Goal: Information Seeking & Learning: Learn about a topic

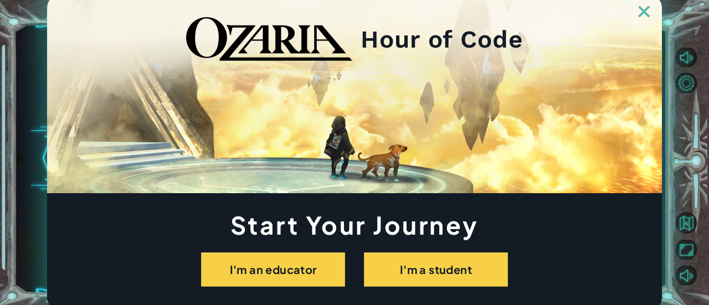
click at [647, 14] on img at bounding box center [643, 11] width 11 height 11
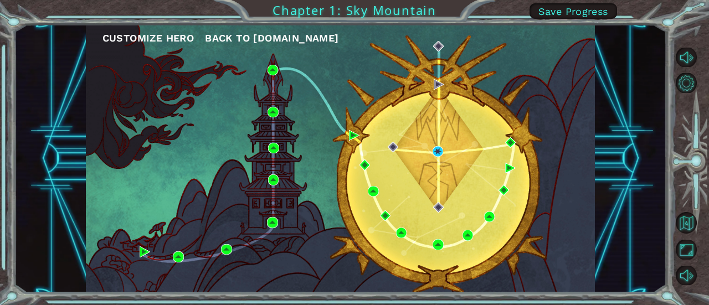
click at [688, 73] on div at bounding box center [693, 166] width 32 height 244
click at [689, 79] on button "Level Options" at bounding box center [687, 83] width 22 height 20
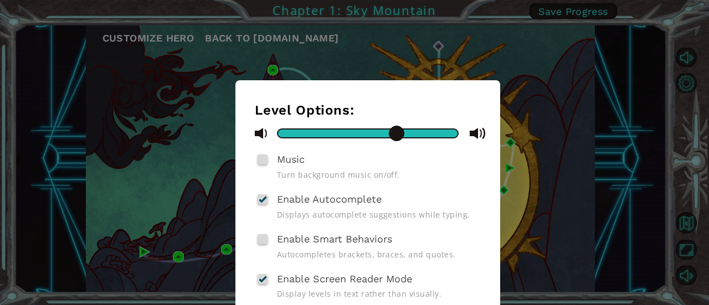
click at [260, 162] on span at bounding box center [262, 159] width 10 height 10
click at [0, 0] on input "Music" at bounding box center [0, 0] width 0 height 0
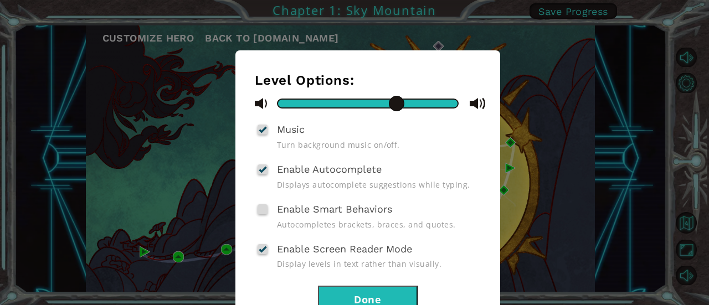
scroll to position [34, 0]
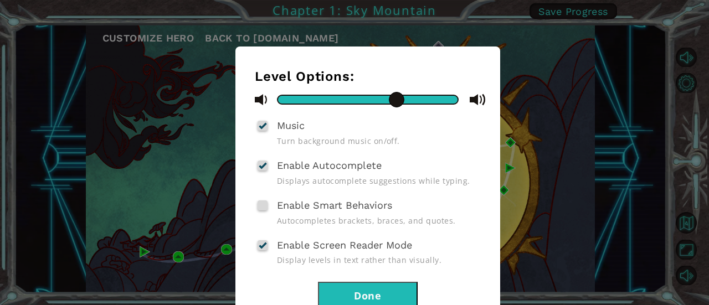
click at [259, 244] on div at bounding box center [263, 245] width 8 height 9
click at [0, 0] on input "Enable Screen Reader Mode" at bounding box center [0, 0] width 0 height 0
click at [379, 291] on button "Done" at bounding box center [368, 294] width 100 height 25
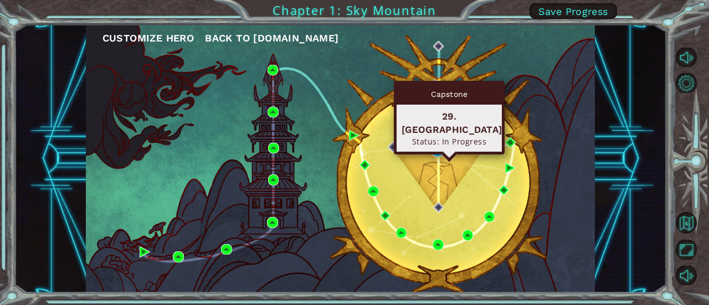
click at [437, 151] on img at bounding box center [437, 151] width 11 height 11
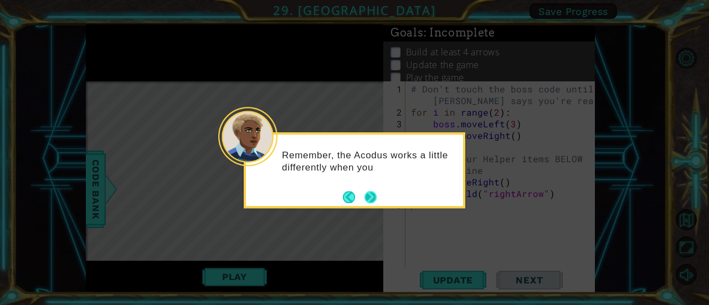
click at [369, 197] on button "Next" at bounding box center [370, 197] width 12 height 12
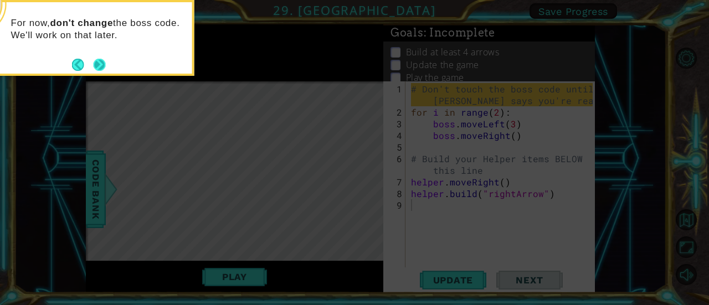
click at [102, 68] on button "Next" at bounding box center [99, 65] width 12 height 12
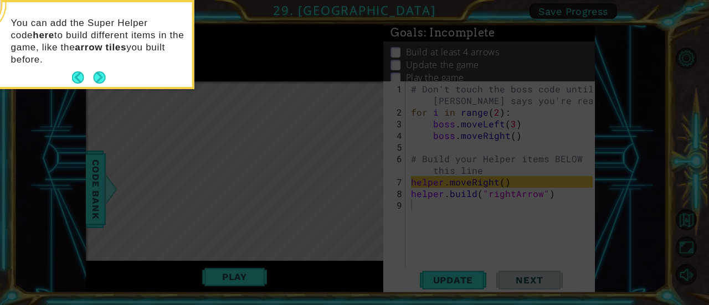
drag, startPoint x: 102, startPoint y: 66, endPoint x: 103, endPoint y: 78, distance: 12.2
click at [103, 78] on button "Next" at bounding box center [99, 77] width 12 height 12
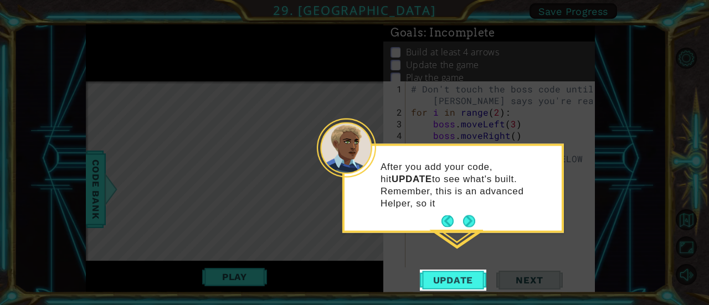
drag, startPoint x: 470, startPoint y: 207, endPoint x: 489, endPoint y: 240, distance: 38.0
click at [489, 240] on body "1 ההההההההההההההההההההההההההההההההההההההההההההההההההההההההההההההההההההההההההההה…" at bounding box center [354, 152] width 709 height 305
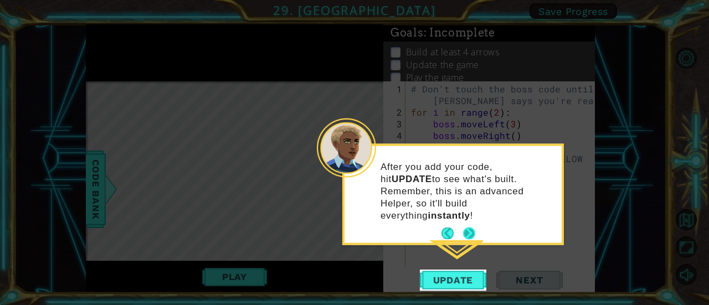
click at [466, 228] on button "Next" at bounding box center [469, 234] width 12 height 12
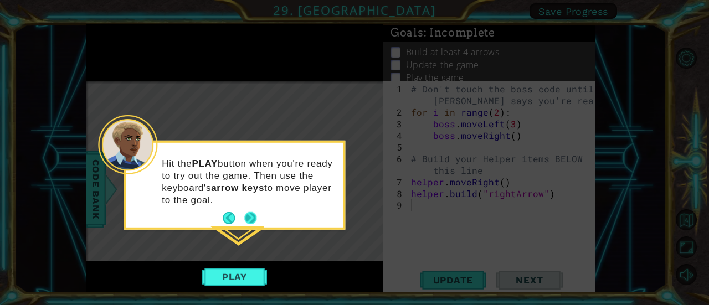
drag, startPoint x: 250, startPoint y: 207, endPoint x: 255, endPoint y: 218, distance: 11.6
click at [255, 218] on button "Next" at bounding box center [250, 218] width 12 height 12
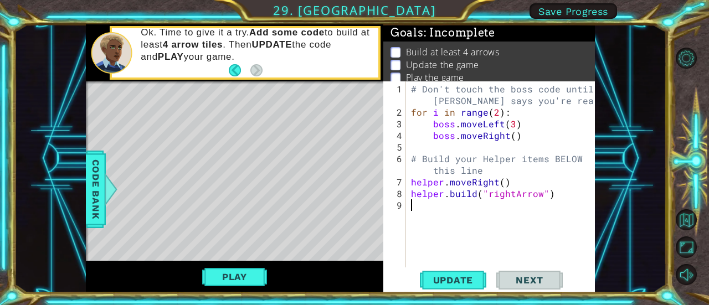
click at [410, 177] on div "# Don't touch the boss code until [PERSON_NAME] says you're ready! for i in ran…" at bounding box center [503, 193] width 189 height 221
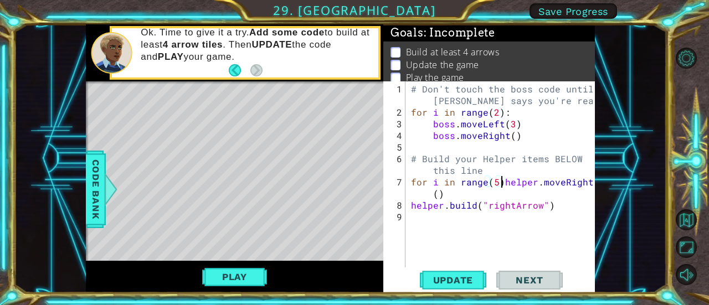
scroll to position [0, 6]
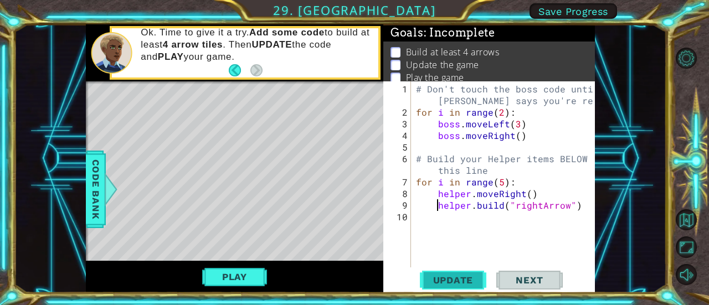
type textarea "[DOMAIN_NAME]("rightArrow")"
click at [455, 274] on button "Update" at bounding box center [453, 280] width 66 height 21
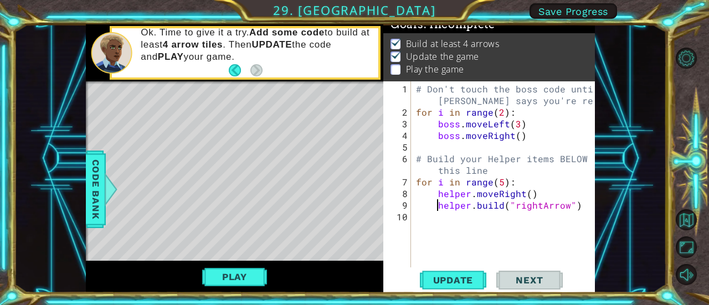
scroll to position [11, 0]
click at [261, 270] on button "Play" at bounding box center [234, 276] width 65 height 21
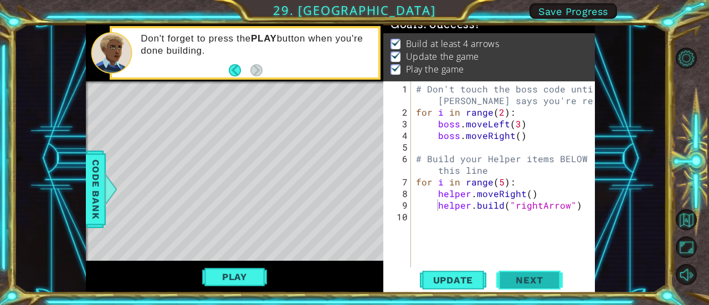
click at [508, 288] on button "Next" at bounding box center [529, 280] width 66 height 21
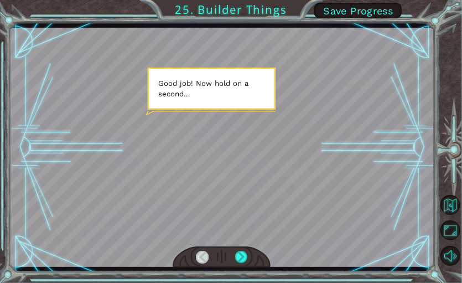
click at [380, 171] on div at bounding box center [222, 147] width 426 height 239
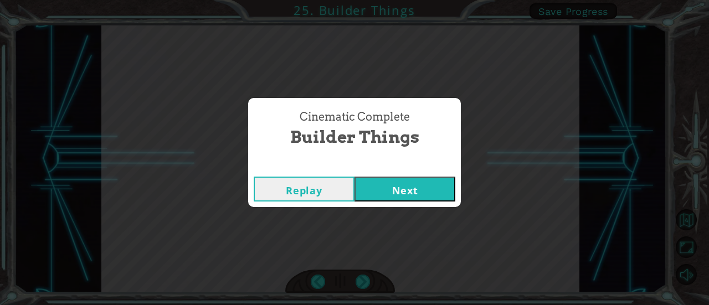
click at [432, 182] on button "Next" at bounding box center [404, 189] width 101 height 25
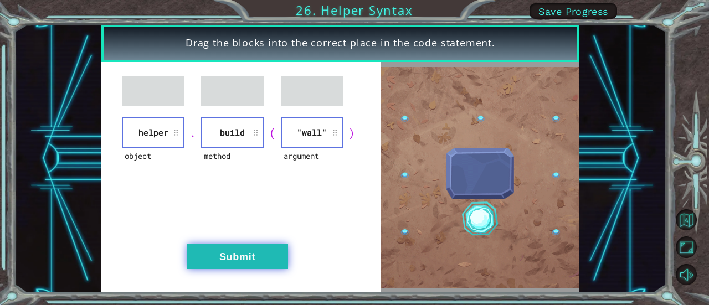
click at [267, 251] on button "Submit" at bounding box center [237, 256] width 101 height 25
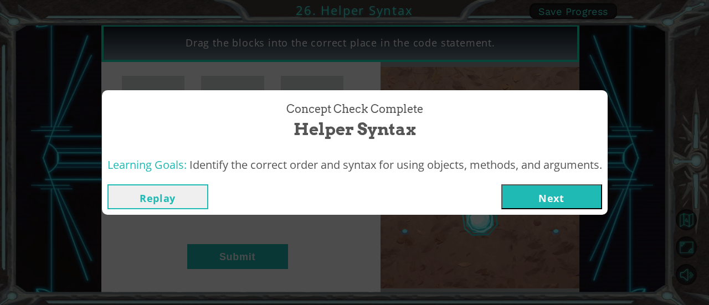
click at [545, 195] on button "Next" at bounding box center [551, 196] width 101 height 25
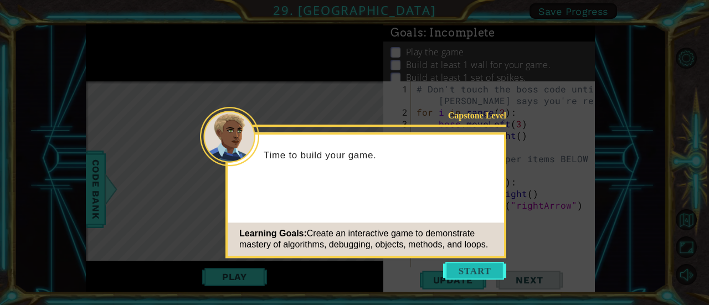
click at [487, 274] on button "Start" at bounding box center [474, 271] width 63 height 18
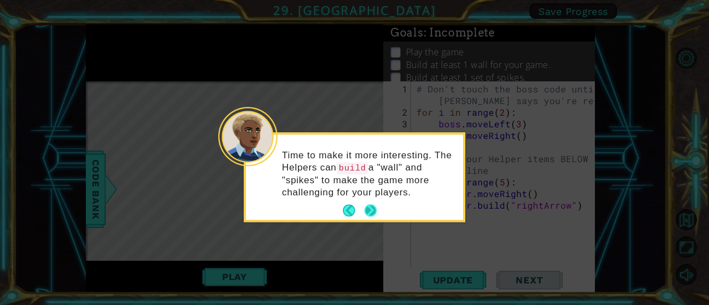
click at [370, 213] on button "Next" at bounding box center [370, 210] width 12 height 12
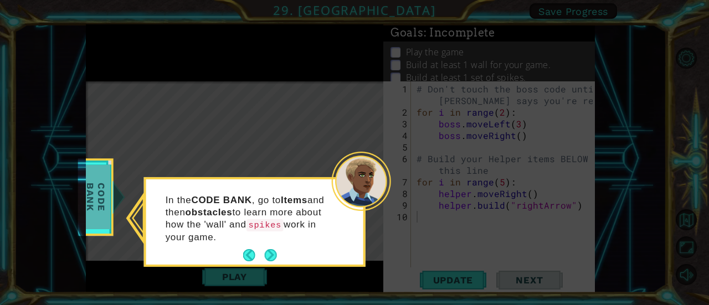
click at [101, 212] on span "Code Bank" at bounding box center [95, 197] width 29 height 64
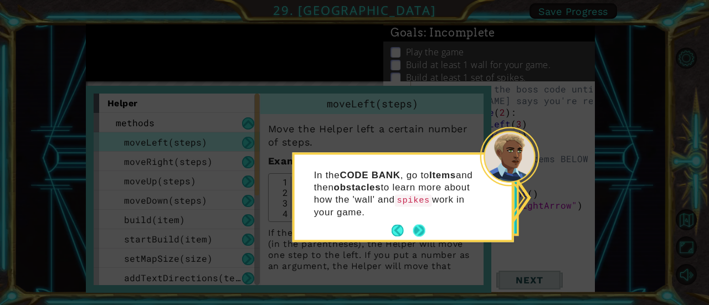
click at [424, 230] on button "Next" at bounding box center [419, 231] width 12 height 12
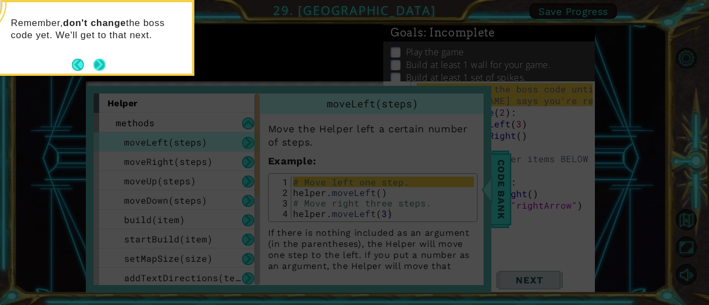
click at [101, 68] on button "Next" at bounding box center [99, 64] width 13 height 13
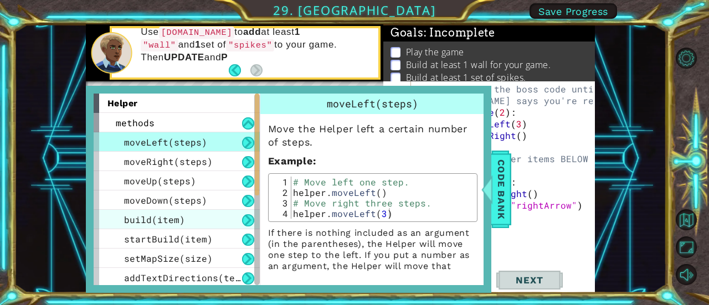
click at [202, 217] on div "build(item)" at bounding box center [177, 219] width 166 height 19
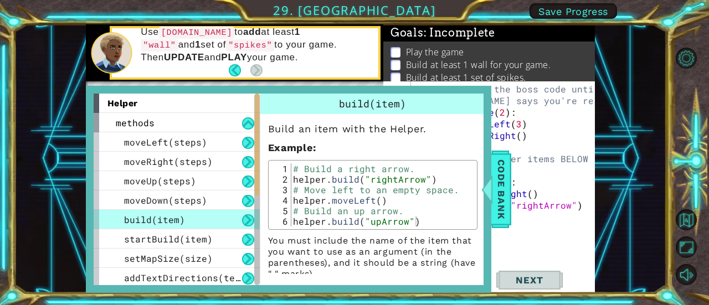
drag, startPoint x: 483, startPoint y: 163, endPoint x: 471, endPoint y: 215, distance: 53.5
click at [471, 215] on div "helper methods moveLeft(steps) moveRight(steps) moveUp(steps) moveDown(steps) b…" at bounding box center [288, 189] width 405 height 207
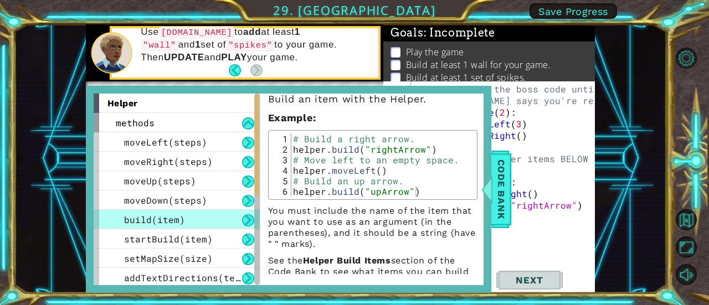
scroll to position [49, 0]
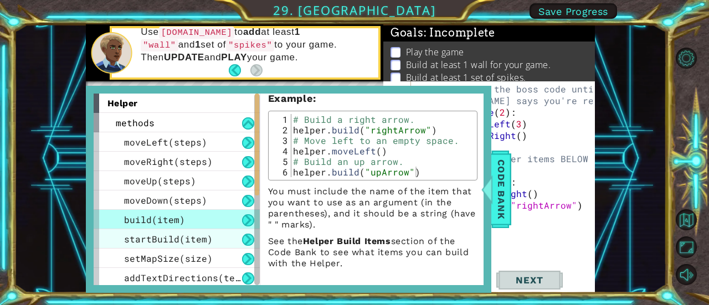
click at [187, 237] on span "startBuild(item)" at bounding box center [168, 239] width 89 height 12
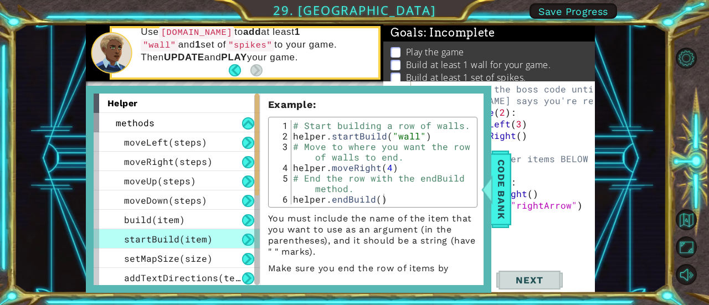
scroll to position [60, 0]
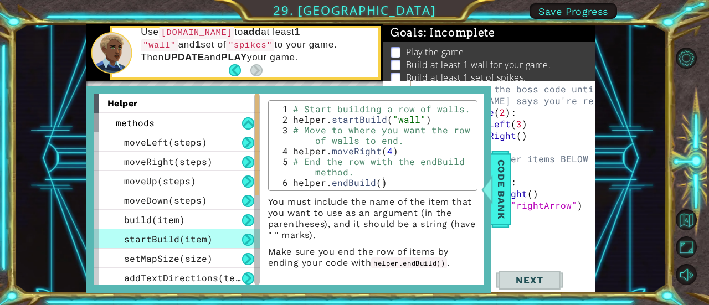
click at [243, 240] on button at bounding box center [248, 240] width 12 height 12
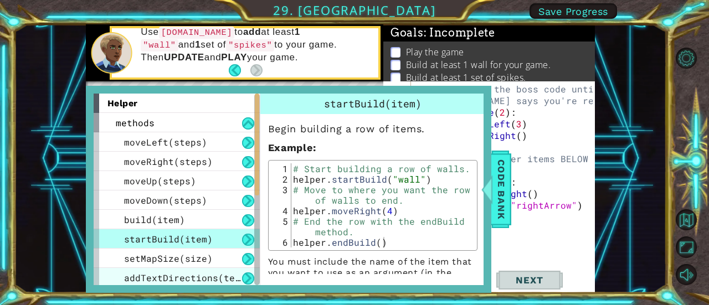
click at [227, 277] on span "addTextDirections(text)" at bounding box center [187, 278] width 127 height 12
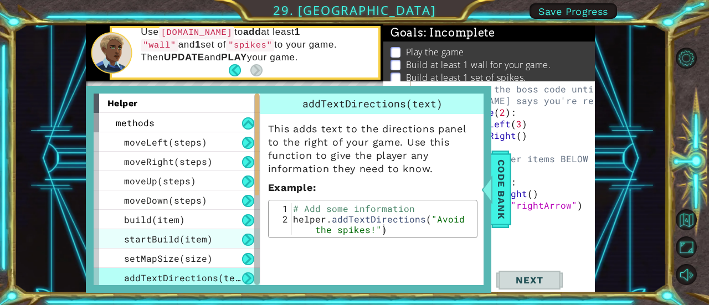
click at [227, 246] on div "startBuild(item)" at bounding box center [177, 238] width 166 height 19
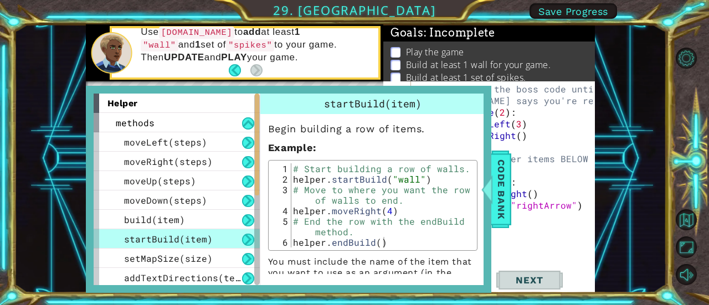
click at [552, 224] on div "# Don't touch the boss code until [PERSON_NAME] says you're ready! for i in ran…" at bounding box center [506, 193] width 184 height 221
click at [499, 209] on span "Code Bank" at bounding box center [501, 190] width 18 height 68
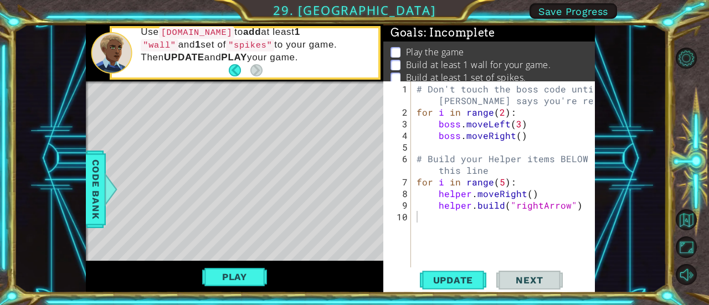
click at [491, 224] on div "# Don't touch the boss code until [PERSON_NAME] says you're ready! for i in ran…" at bounding box center [506, 193] width 184 height 221
type textarea "helper.moveRight()"
click at [495, 229] on div "# Don't touch the boss code until [PERSON_NAME] says you're ready! for i in ran…" at bounding box center [506, 193] width 184 height 221
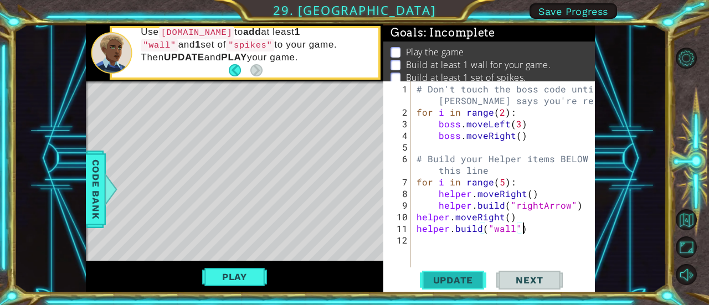
type textarea "[DOMAIN_NAME]("wall")"
click at [462, 282] on span "Update" at bounding box center [453, 280] width 63 height 11
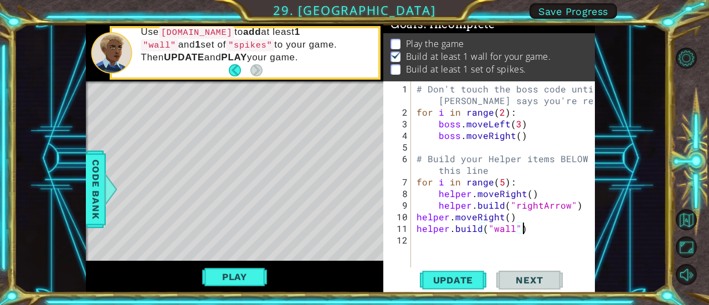
scroll to position [11, 0]
click at [477, 239] on div "# Don't touch the boss code until [PERSON_NAME] says you're ready! for i in ran…" at bounding box center [506, 193] width 184 height 221
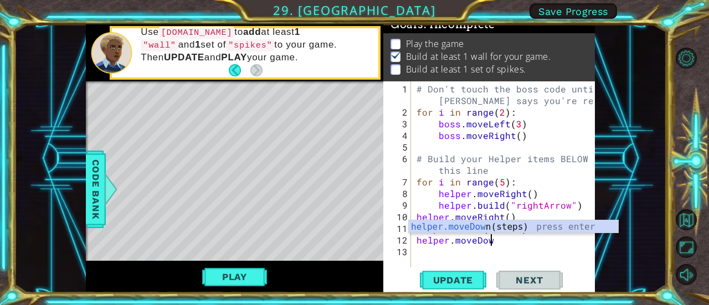
scroll to position [0, 4]
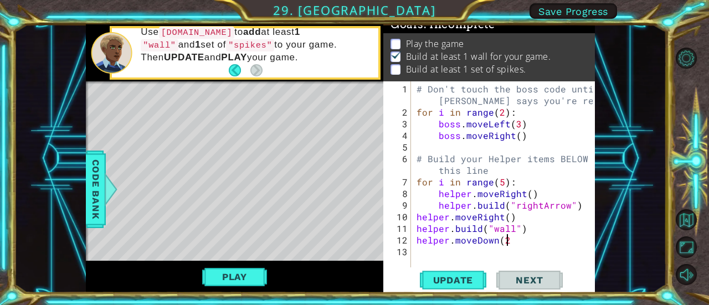
type textarea "helper.moveDown(2)"
click at [478, 254] on div "# Don't touch the boss code until [PERSON_NAME] says you're ready! for i in ran…" at bounding box center [506, 193] width 184 height 221
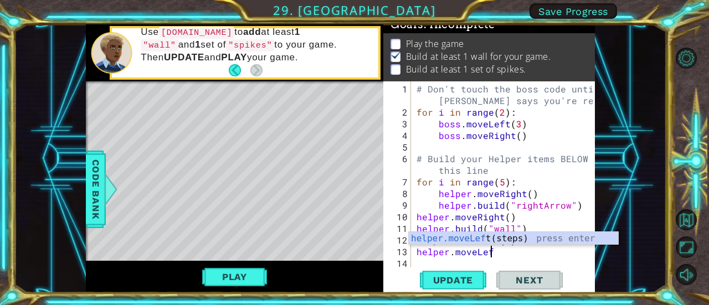
scroll to position [0, 4]
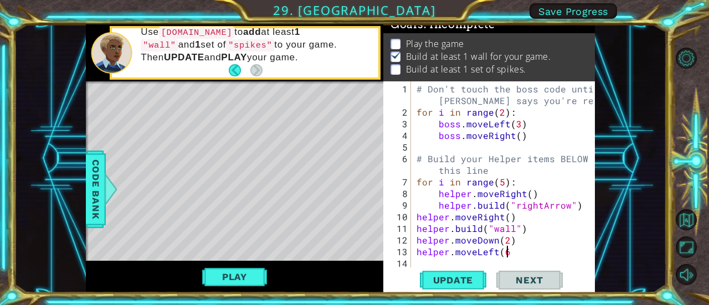
type textarea "helper.moveLeft(6)"
click at [482, 266] on div "# Don't touch the boss code until [PERSON_NAME] says you're ready! for i in ran…" at bounding box center [506, 193] width 184 height 221
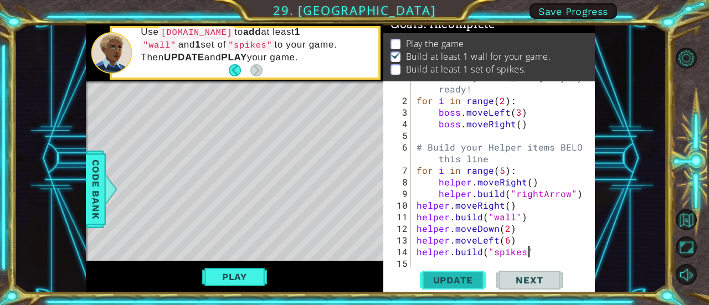
scroll to position [0, 7]
click at [467, 288] on button "Update" at bounding box center [453, 280] width 66 height 21
click at [225, 268] on button "Play" at bounding box center [234, 276] width 65 height 21
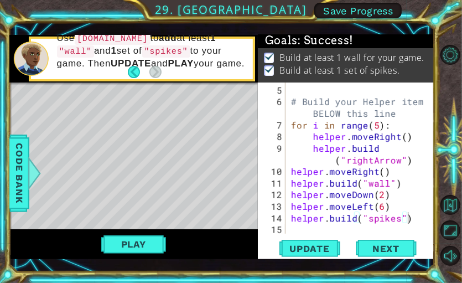
scroll to position [36, 0]
click at [370, 249] on span "Next" at bounding box center [386, 248] width 49 height 11
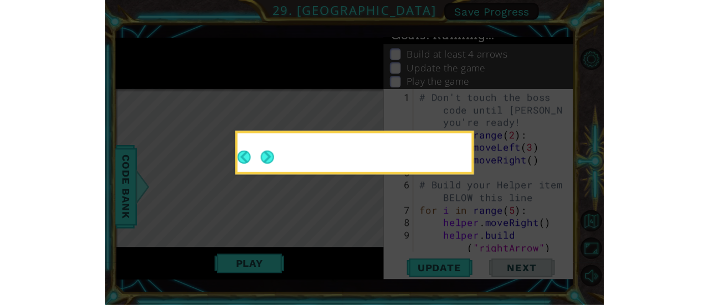
scroll to position [0, 0]
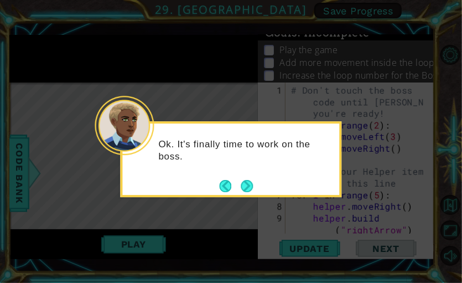
click at [250, 187] on button "Next" at bounding box center [247, 186] width 12 height 12
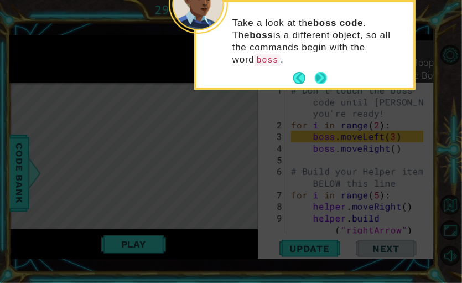
click at [320, 72] on button "Next" at bounding box center [321, 78] width 12 height 12
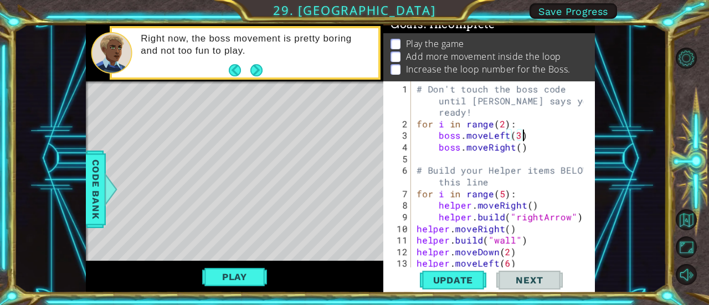
click at [525, 135] on div "# Don't touch the boss code until [PERSON_NAME] says you're ready! for i in ran…" at bounding box center [501, 199] width 174 height 233
type textarea "boss.moveLeft(3)"
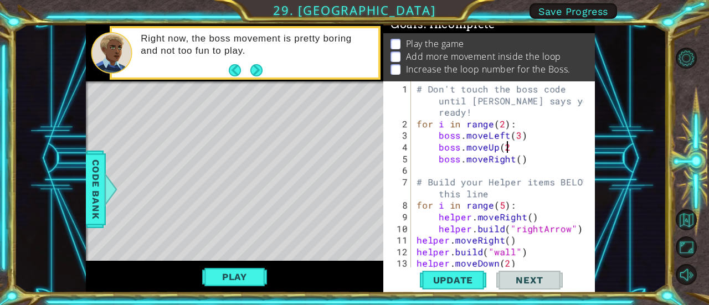
scroll to position [0, 6]
click at [504, 125] on div "# Don't touch the boss code until [PERSON_NAME] says you're ready! for i in ran…" at bounding box center [501, 199] width 174 height 233
click at [520, 160] on div "# Don't touch the boss code until [PERSON_NAME] says you're ready! for i in ran…" at bounding box center [501, 199] width 174 height 233
type textarea "boss.moveRight(3)"
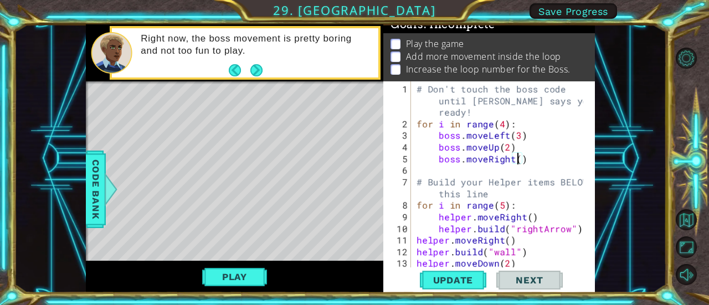
scroll to position [0, 6]
click at [532, 169] on div "# Don't touch the boss code until [PERSON_NAME] says you're ready! for i in ran…" at bounding box center [501, 199] width 174 height 233
click at [528, 147] on div "# Don't touch the boss code until [PERSON_NAME] says you're ready! for i in ran…" at bounding box center [501, 199] width 174 height 233
type textarea "boss.moveUp(2)"
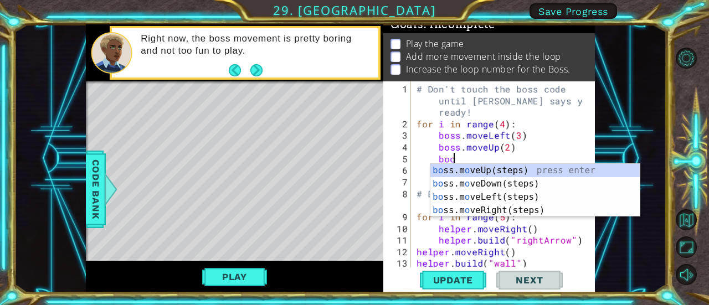
scroll to position [0, 1]
type textarea "bo"
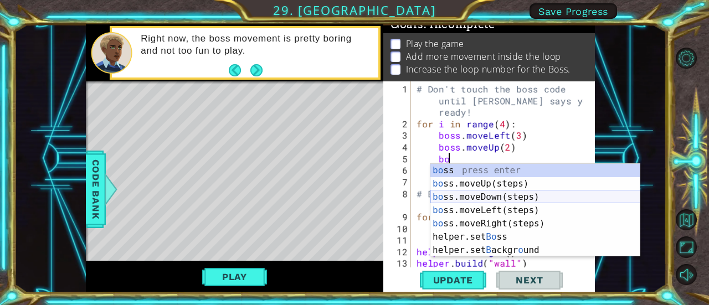
click at [526, 195] on div "bo ss press enter bo ss.moveUp(steps) press enter bo ss.moveDown(steps) press e…" at bounding box center [535, 224] width 210 height 120
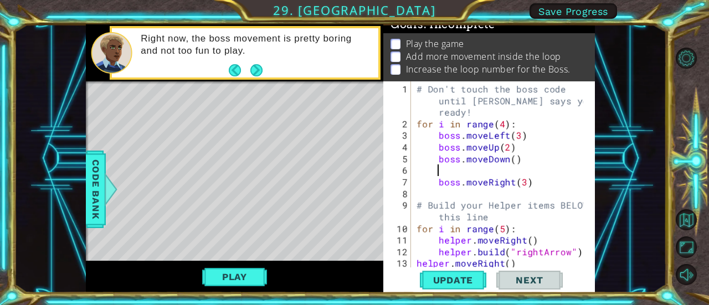
scroll to position [0, 0]
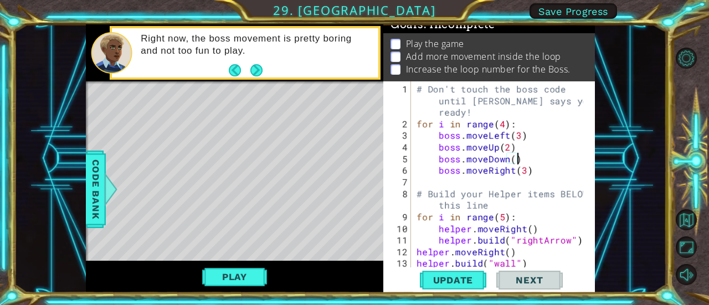
click at [512, 157] on div "# Don't touch the boss code until [PERSON_NAME] says you're ready! for i in ran…" at bounding box center [501, 199] width 174 height 233
click at [467, 286] on button "Update" at bounding box center [453, 280] width 66 height 21
click at [440, 233] on div "# Don't touch the boss code until [PERSON_NAME] says you're ready! for i in ran…" at bounding box center [501, 199] width 174 height 233
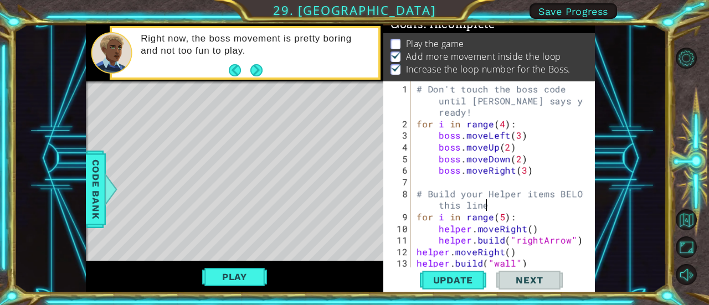
click at [552, 206] on div "# Don't touch the boss code until [PERSON_NAME] says you're ready! for i in ran…" at bounding box center [501, 199] width 174 height 233
type textarea "# Build your Helper items BELOW this line"
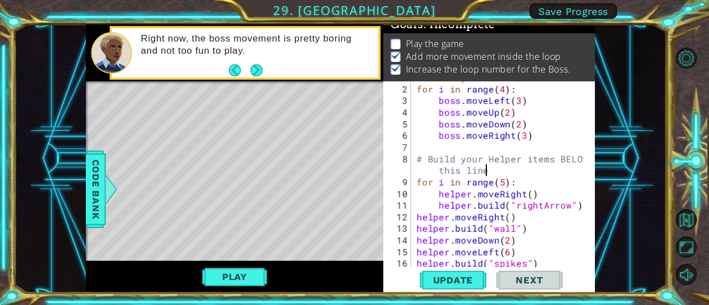
scroll to position [47, 0]
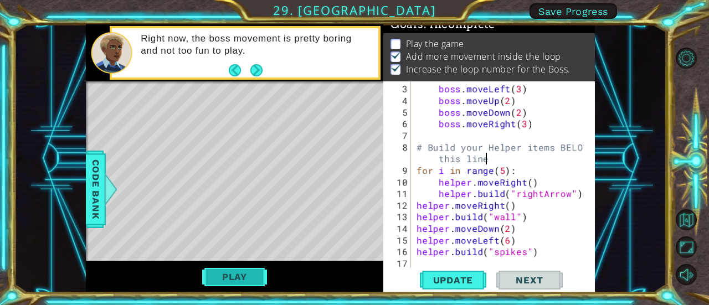
click at [237, 271] on button "Play" at bounding box center [234, 276] width 65 height 21
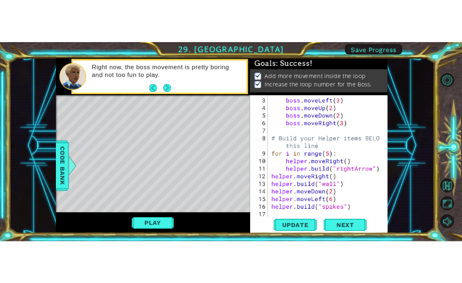
scroll to position [10, 0]
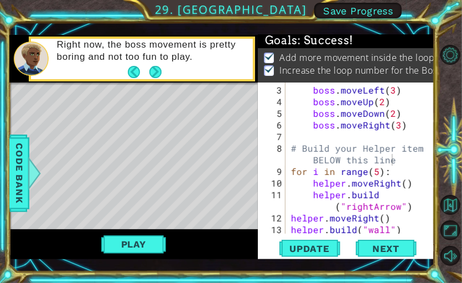
drag, startPoint x: 394, startPoint y: 250, endPoint x: 401, endPoint y: 255, distance: 8.8
click at [401, 255] on div "Update Next" at bounding box center [348, 249] width 177 height 18
click at [397, 244] on span "Next" at bounding box center [386, 249] width 49 height 11
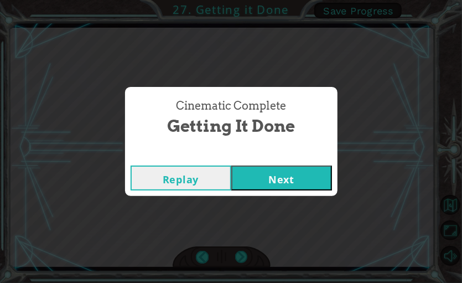
click at [279, 179] on button "Next" at bounding box center [281, 178] width 101 height 25
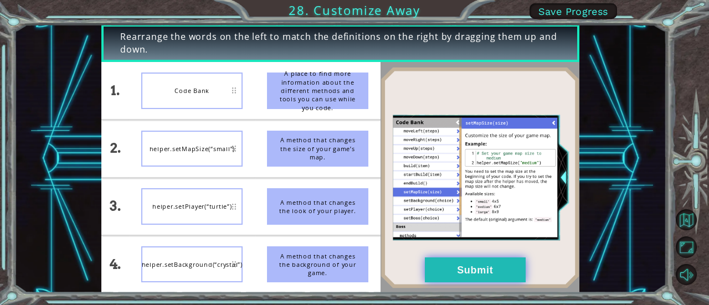
click at [446, 266] on button "Submit" at bounding box center [475, 269] width 101 height 25
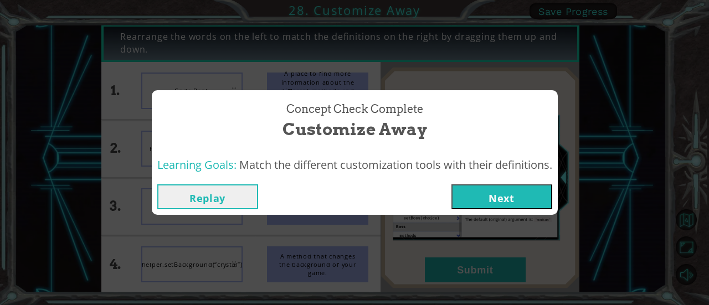
click at [545, 198] on button "Next" at bounding box center [501, 196] width 101 height 25
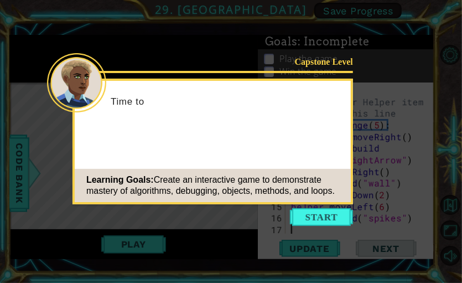
scroll to position [93, 0]
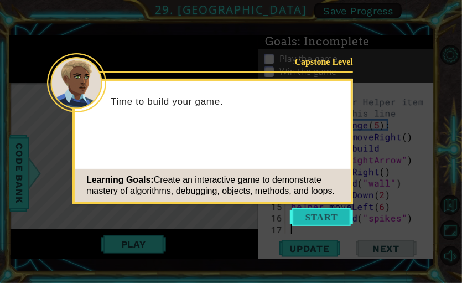
click at [320, 216] on button "Start" at bounding box center [321, 217] width 63 height 18
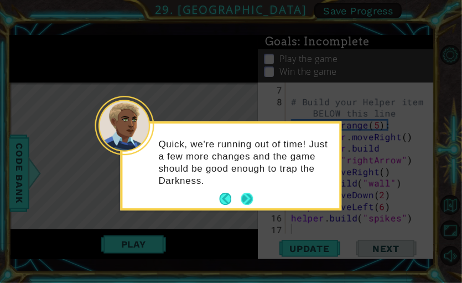
click at [247, 203] on button "Next" at bounding box center [247, 199] width 12 height 12
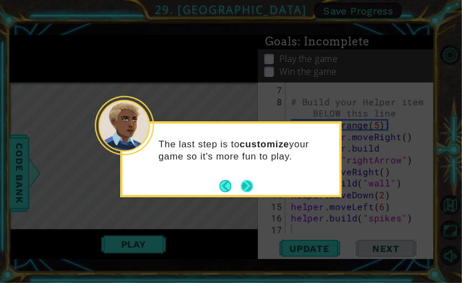
click at [248, 188] on button "Next" at bounding box center [247, 186] width 12 height 12
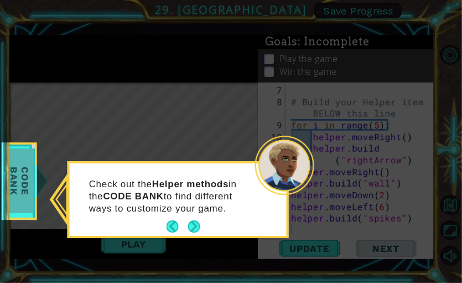
click at [35, 197] on div at bounding box center [42, 180] width 14 height 33
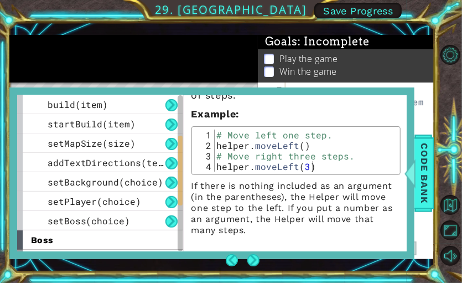
scroll to position [122, 0]
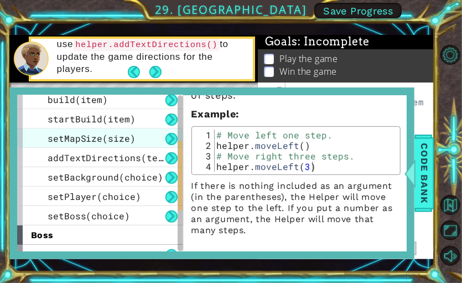
click at [137, 132] on div "setMapSize(size)" at bounding box center [100, 137] width 166 height 19
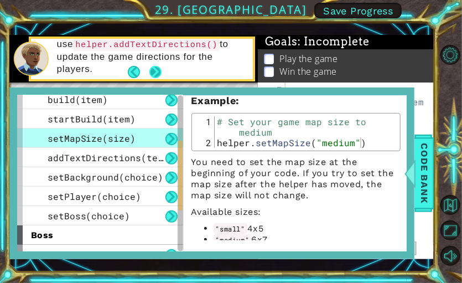
click at [155, 75] on button "Next" at bounding box center [156, 72] width 12 height 12
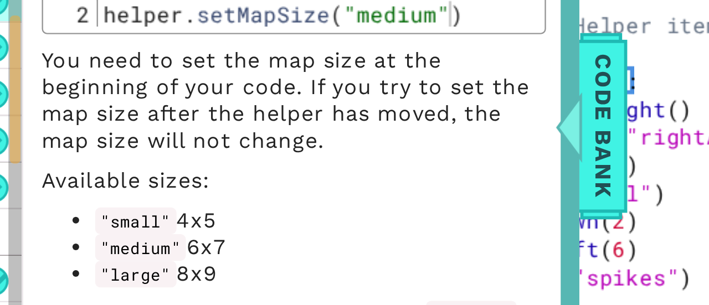
scroll to position [47, 0]
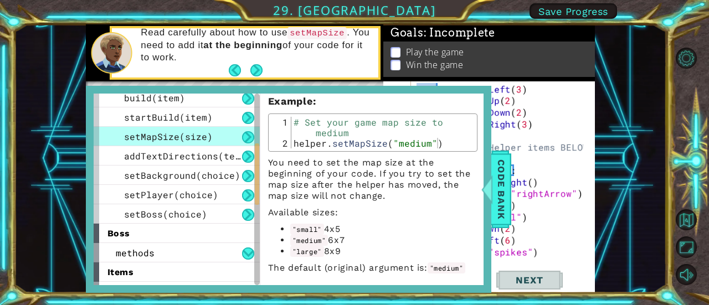
drag, startPoint x: 480, startPoint y: 178, endPoint x: 476, endPoint y: 147, distance: 31.9
click at [476, 147] on div "helper methods moveLeft(steps) moveRight(steps) moveUp(steps) moveDown(steps) b…" at bounding box center [288, 189] width 405 height 207
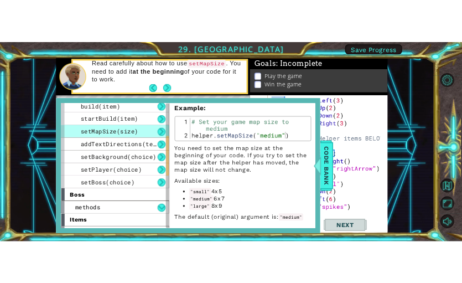
scroll to position [0, 0]
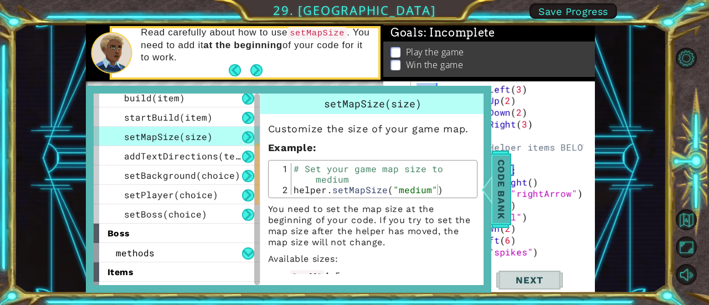
click at [502, 204] on span "Code Bank" at bounding box center [501, 190] width 18 height 68
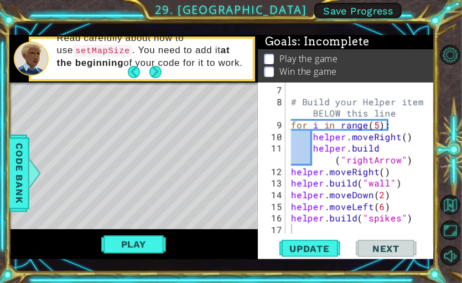
scroll to position [59, 0]
click at [302, 243] on span "Update" at bounding box center [310, 248] width 63 height 11
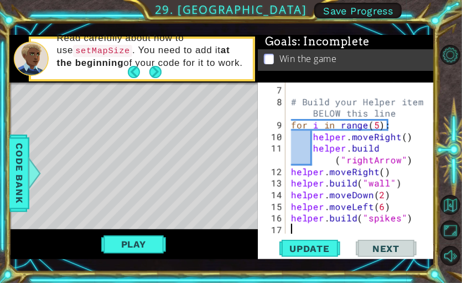
click at [378, 225] on div "# Build your Helper items BELOW this line for i in range ( 5 ) : helper . moveR…" at bounding box center [359, 171] width 140 height 174
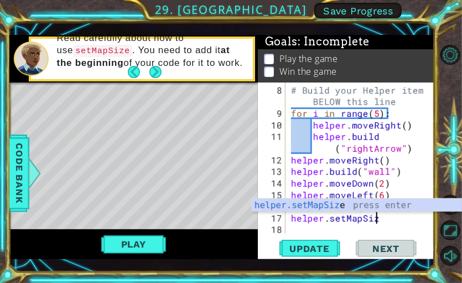
scroll to position [0, 5]
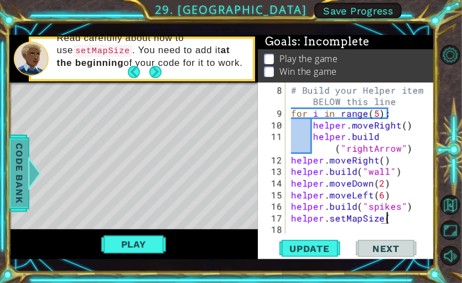
click at [18, 176] on span "Code Bank" at bounding box center [20, 174] width 18 height 68
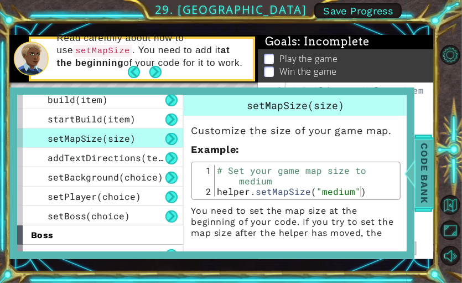
click at [417, 166] on span "Code Bank" at bounding box center [425, 174] width 18 height 68
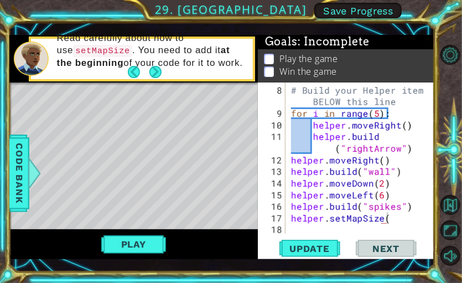
click at [395, 220] on div "# Build your Helper items BELOW this line for i in range ( 5 ) : helper . moveR…" at bounding box center [359, 177] width 140 height 186
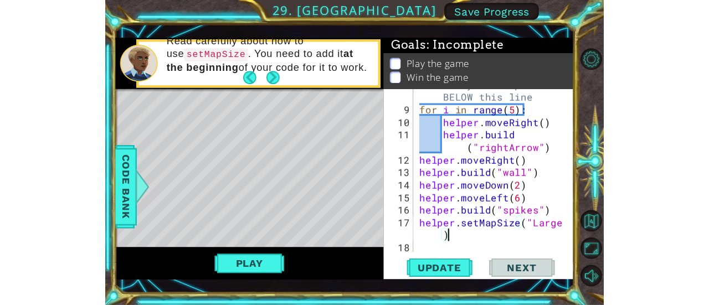
scroll to position [116, 0]
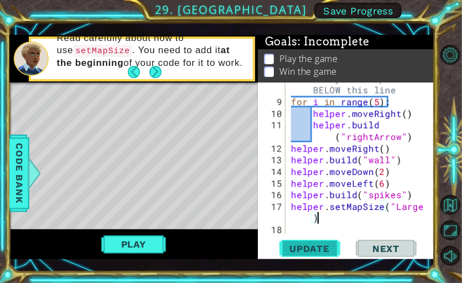
type textarea "helper.setMapSize("Large")"
click at [315, 253] on span "Update" at bounding box center [310, 248] width 63 height 11
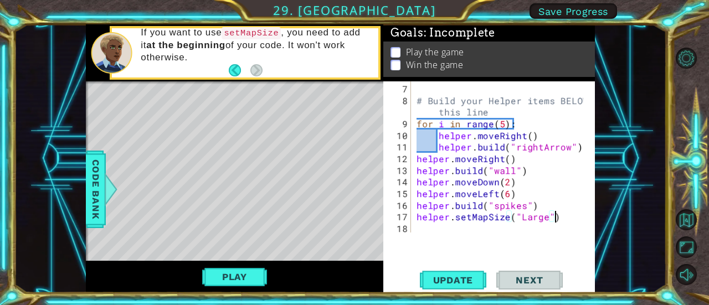
scroll to position [58, 0]
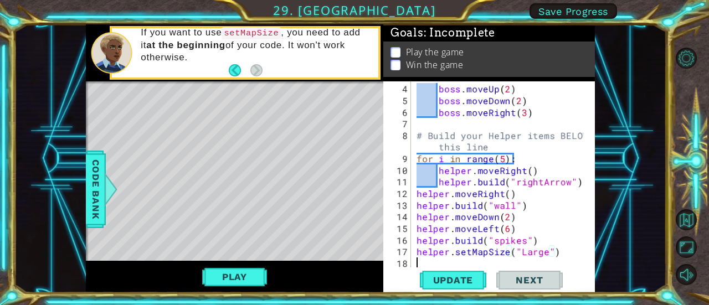
click at [544, 257] on div "boss . moveUp ( 2 ) boss . moveDown ( 2 ) boss . moveRight ( 3 ) # Build your H…" at bounding box center [501, 187] width 174 height 209
click at [543, 255] on div "boss . moveUp ( 2 ) boss . moveDown ( 2 ) boss . moveRight ( 3 ) # Build your H…" at bounding box center [501, 187] width 174 height 209
type textarea "helper.setMapSize("small")"
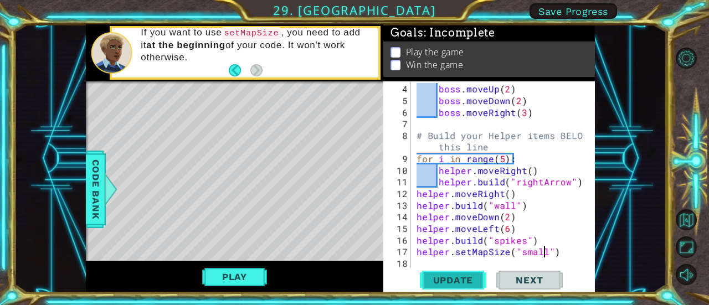
click at [460, 279] on span "Update" at bounding box center [453, 280] width 63 height 11
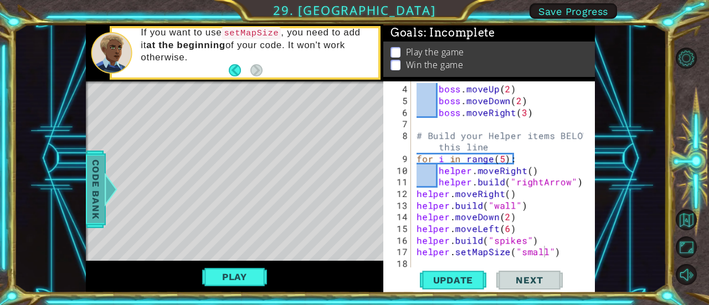
click at [104, 187] on div at bounding box center [111, 189] width 14 height 33
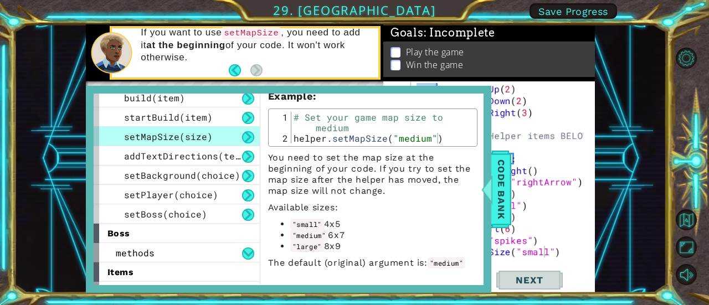
scroll to position [76, 0]
click at [501, 203] on span "Code Bank" at bounding box center [501, 190] width 18 height 68
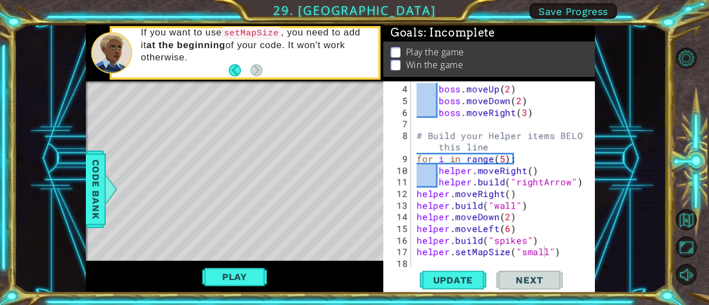
scroll to position [0, 0]
click at [537, 262] on div "boss . moveUp ( 2 ) boss . moveDown ( 2 ) boss . moveRight ( 3 ) # Build your H…" at bounding box center [501, 187] width 174 height 209
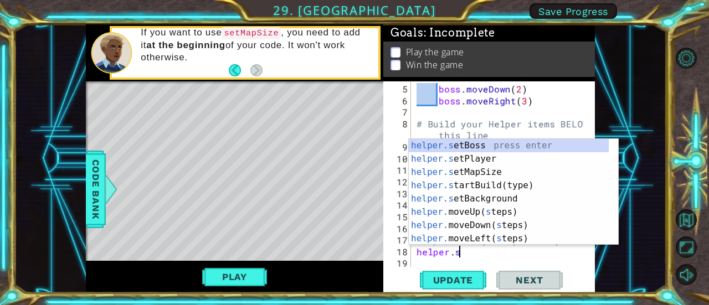
scroll to position [0, 2]
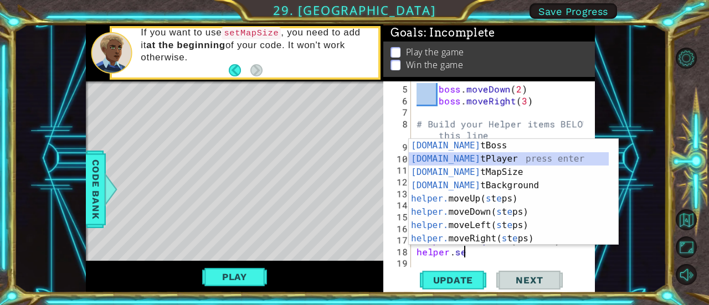
click at [530, 163] on div "[DOMAIN_NAME] tBoss press enter [DOMAIN_NAME] tPlayer press enter [DOMAIN_NAME]…" at bounding box center [509, 205] width 200 height 133
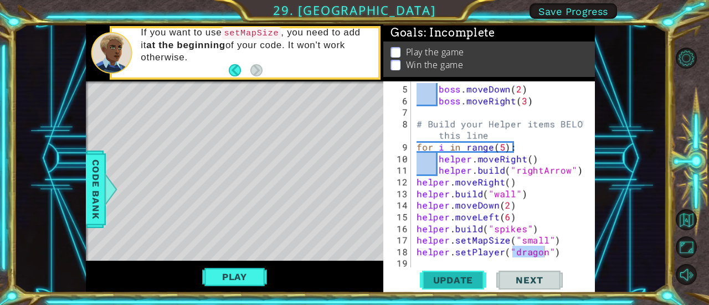
click at [460, 286] on button "Update" at bounding box center [453, 280] width 66 height 21
click at [458, 280] on span "Update" at bounding box center [453, 280] width 63 height 11
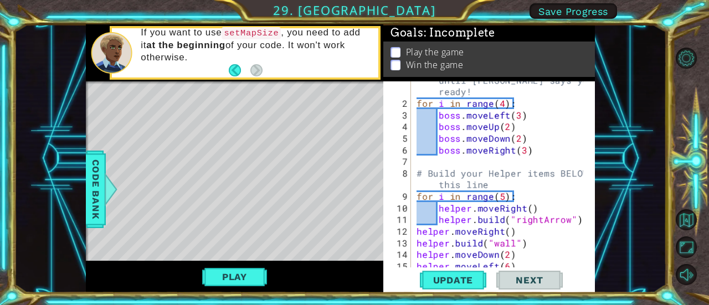
scroll to position [3, 0]
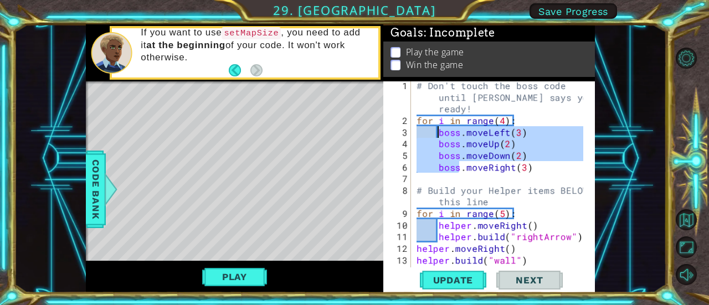
drag, startPoint x: 458, startPoint y: 170, endPoint x: 436, endPoint y: 131, distance: 44.6
click at [436, 131] on div "# Don't touch the boss code until [PERSON_NAME] says you're ready! for i in ran…" at bounding box center [501, 196] width 174 height 233
click at [456, 168] on div "# Don't touch the boss code until [PERSON_NAME] says you're ready! for i in ran…" at bounding box center [498, 174] width 169 height 186
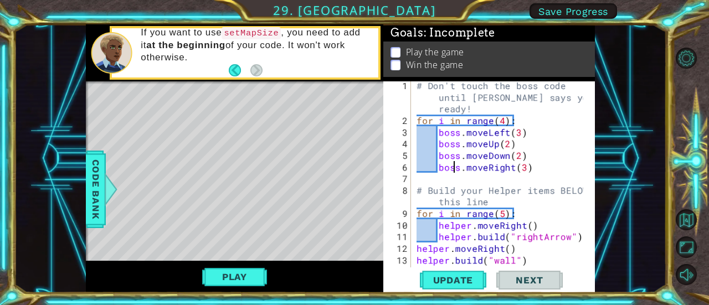
click at [456, 168] on div "# Don't touch the boss code until [PERSON_NAME] says you're ready! for i in ran…" at bounding box center [501, 196] width 174 height 233
drag, startPoint x: 460, startPoint y: 169, endPoint x: 437, endPoint y: 170, distance: 22.7
click at [437, 170] on div "# Don't touch the boss code until [PERSON_NAME] says you're ready! for i in ran…" at bounding box center [501, 196] width 174 height 233
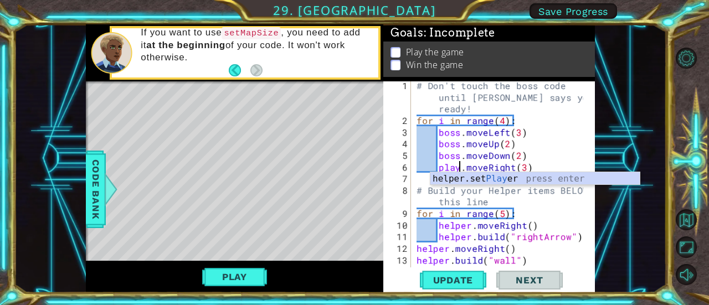
scroll to position [0, 3]
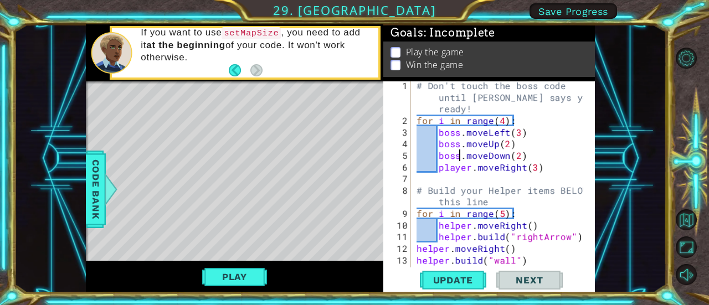
click at [459, 159] on div "# Don't touch the boss code until [PERSON_NAME] says you're ready! for i in ran…" at bounding box center [501, 196] width 174 height 233
click at [460, 145] on div "# Don't touch the boss code until [PERSON_NAME] says you're ready! for i in ran…" at bounding box center [501, 196] width 174 height 233
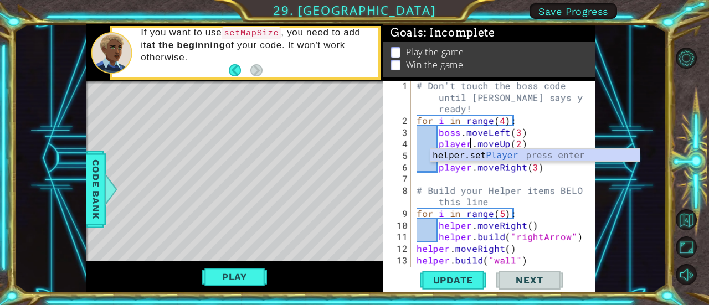
click at [462, 141] on div "# Don't touch the boss code until [PERSON_NAME] says you're ready! for i in ran…" at bounding box center [501, 196] width 174 height 233
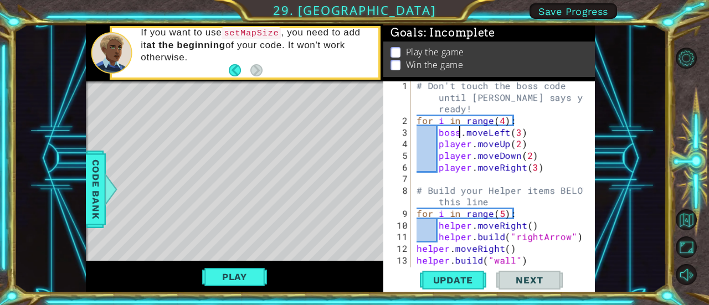
click at [458, 135] on div "# Don't touch the boss code until [PERSON_NAME] says you're ready! for i in ran…" at bounding box center [501, 196] width 174 height 233
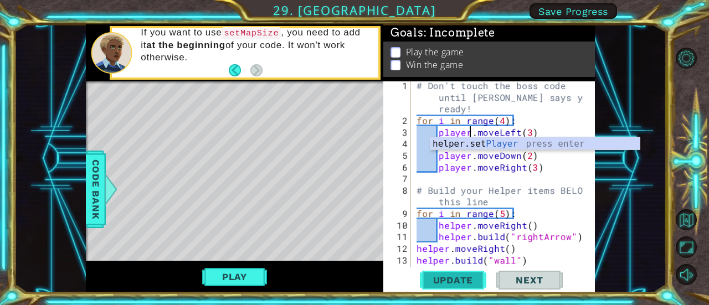
click at [446, 286] on button "Update" at bounding box center [453, 280] width 66 height 21
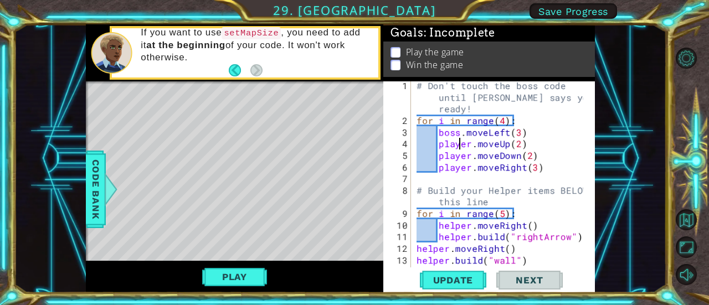
click at [461, 147] on div "# Don't touch the boss code until [PERSON_NAME] says you're ready! for i in ran…" at bounding box center [501, 196] width 174 height 233
click at [463, 156] on div "# Don't touch the boss code until [PERSON_NAME] says you're ready! for i in ran…" at bounding box center [501, 196] width 174 height 233
click at [461, 166] on div "# Don't touch the boss code until [PERSON_NAME] says you're ready! for i in ran…" at bounding box center [501, 196] width 174 height 233
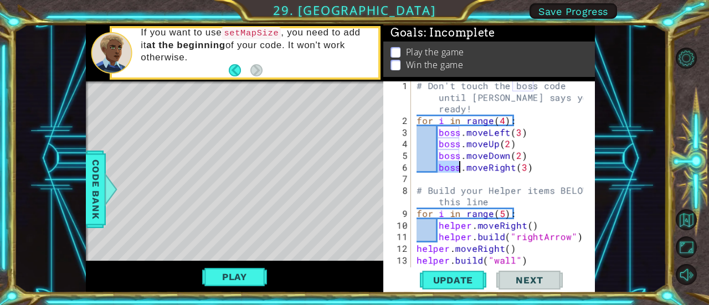
scroll to position [70, 0]
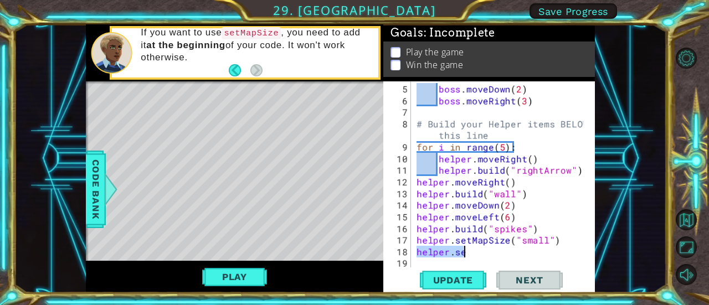
click at [548, 254] on div "boss . moveDown ( 2 ) boss . moveRight ( 3 ) # Build your Helper items BELOW th…" at bounding box center [498, 174] width 169 height 186
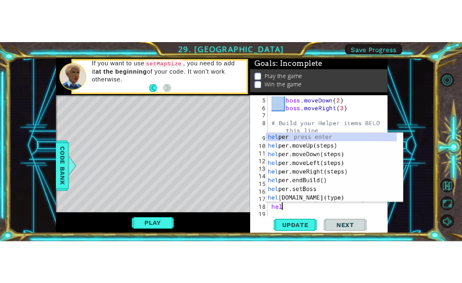
scroll to position [0, 0]
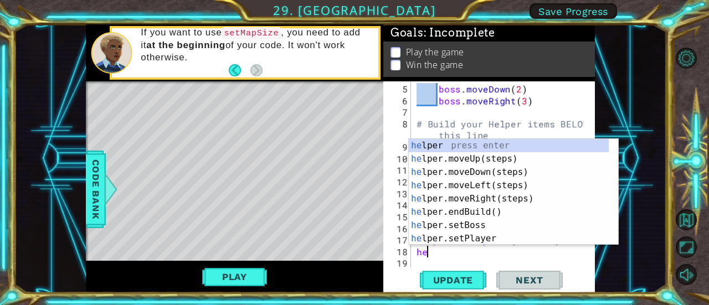
type textarea "h"
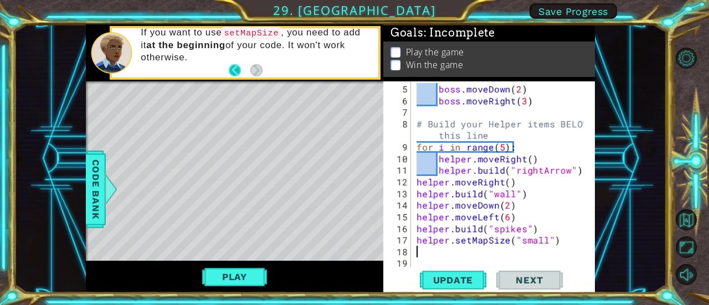
click at [238, 68] on button "Back" at bounding box center [240, 70] width 22 height 12
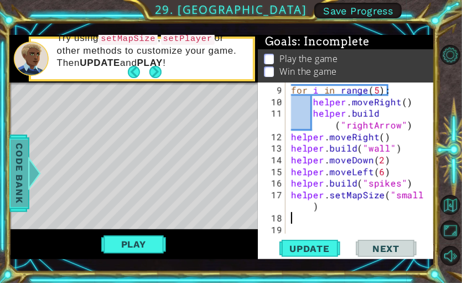
scroll to position [94, 0]
click at [21, 197] on span "Code Bank" at bounding box center [20, 174] width 18 height 68
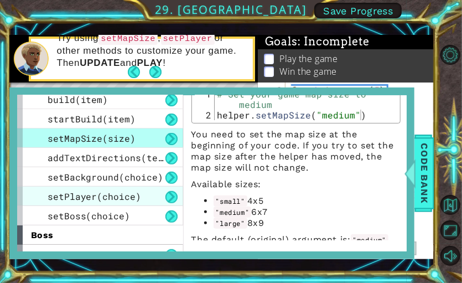
click at [106, 200] on span "setPlayer(choice)" at bounding box center [95, 196] width 94 height 12
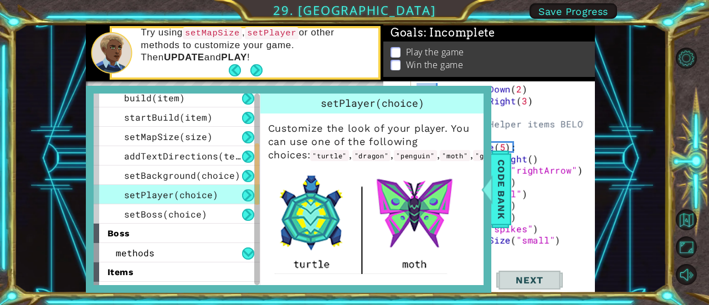
scroll to position [4, 0]
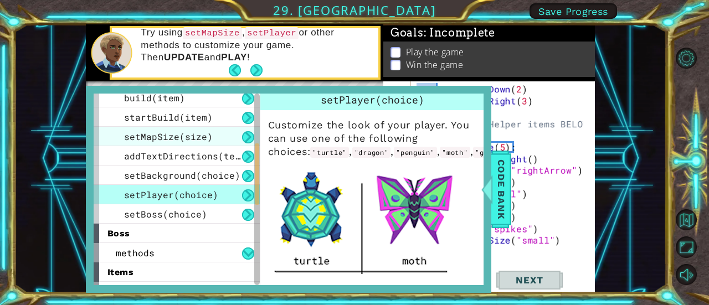
click at [183, 138] on span "setMapSize(size)" at bounding box center [168, 137] width 89 height 12
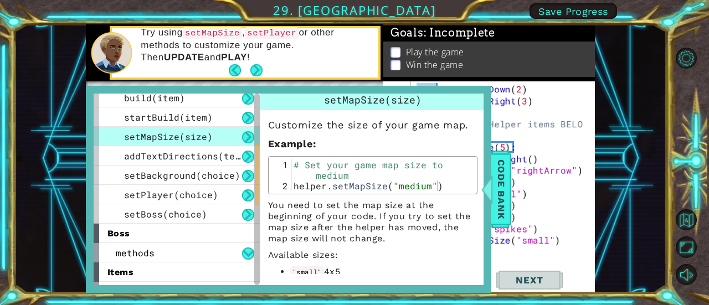
drag, startPoint x: 481, startPoint y: 194, endPoint x: 483, endPoint y: 239, distance: 45.5
click at [483, 239] on div "helper methods moveLeft(steps) moveRight(steps) moveUp(steps) moveDown(steps) b…" at bounding box center [288, 189] width 405 height 207
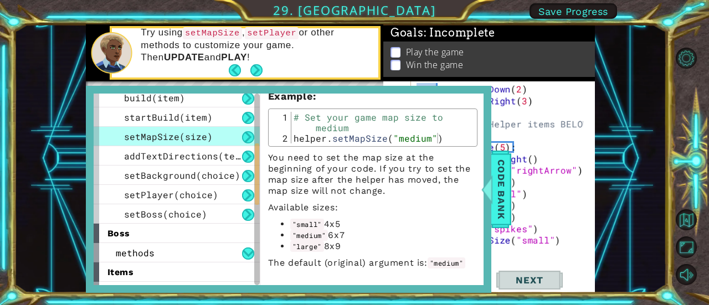
scroll to position [76, 0]
click at [503, 219] on span "Code Bank" at bounding box center [501, 190] width 18 height 68
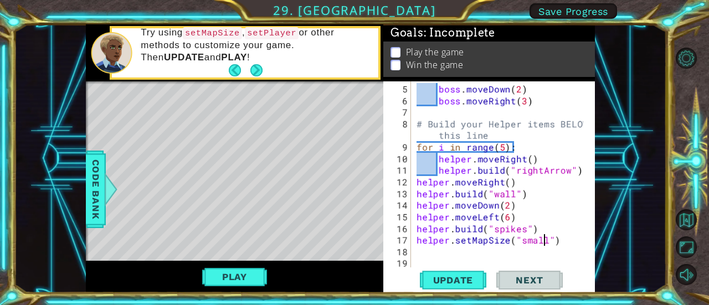
click at [544, 241] on div "boss . moveDown ( 2 ) boss . moveRight ( 3 ) # Build your Helper items BELOW th…" at bounding box center [501, 187] width 174 height 209
type textarea "helper.setMapSize("large")"
click at [457, 286] on button "Update" at bounding box center [453, 280] width 66 height 21
click at [421, 257] on div "boss . moveDown ( 2 ) boss . moveRight ( 3 ) # Build your Helper items BELOW th…" at bounding box center [501, 187] width 174 height 209
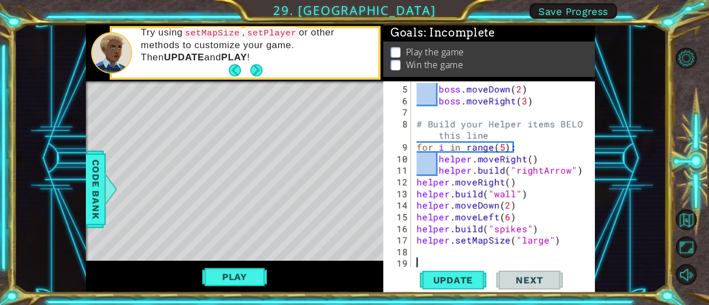
scroll to position [0, 0]
click at [423, 249] on div "boss . moveDown ( 2 ) boss . moveRight ( 3 ) # Build your Helper items BELOW th…" at bounding box center [501, 187] width 174 height 209
click at [103, 203] on span "Code Bank" at bounding box center [96, 190] width 18 height 68
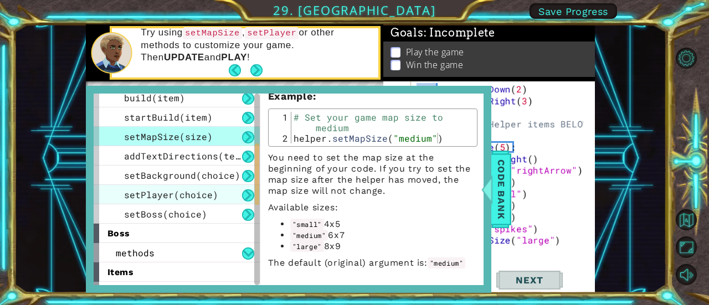
click at [195, 194] on span "setPlayer(choice)" at bounding box center [171, 195] width 94 height 12
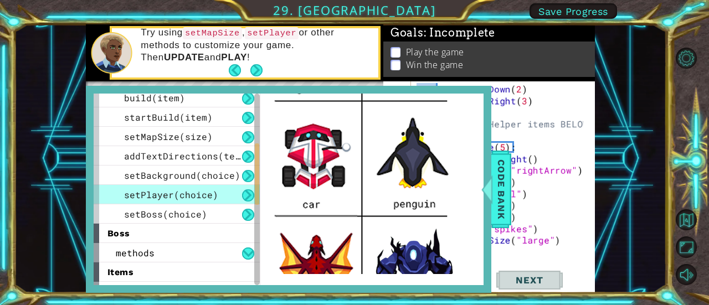
scroll to position [295, 0]
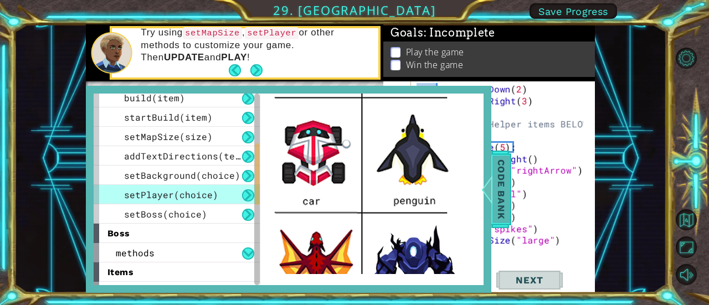
click at [502, 201] on span "Code Bank" at bounding box center [501, 190] width 18 height 68
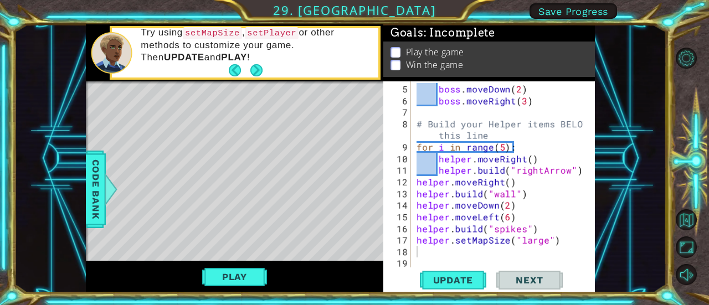
click at [506, 253] on div "boss . moveDown ( 2 ) boss . moveRight ( 3 ) # Build your Helper items BELOW th…" at bounding box center [501, 187] width 174 height 209
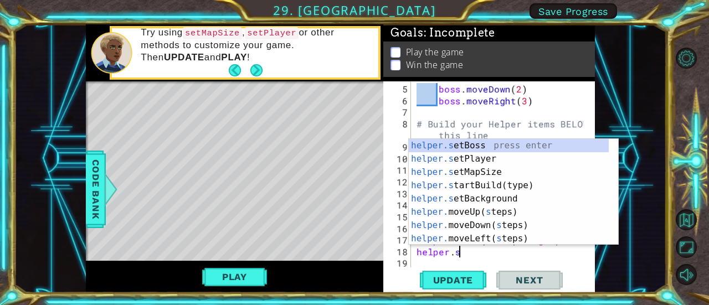
scroll to position [0, 2]
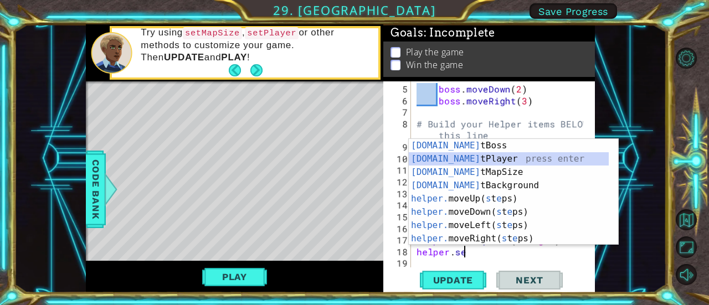
click at [519, 159] on div "[DOMAIN_NAME] tBoss press enter [DOMAIN_NAME] tPlayer press enter [DOMAIN_NAME]…" at bounding box center [509, 205] width 200 height 133
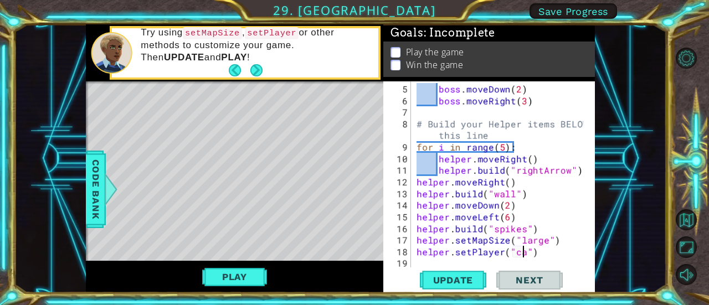
scroll to position [0, 7]
type textarea "helper.setPlayer("car")"
click at [468, 271] on button "Update" at bounding box center [453, 280] width 66 height 21
click at [507, 258] on div "boss . moveDown ( 2 ) boss . moveRight ( 3 ) # Build your Helper items BELOW th…" at bounding box center [501, 187] width 174 height 209
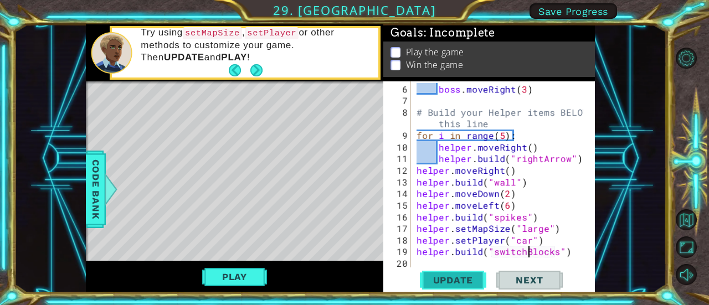
type textarea "[DOMAIN_NAME]("switchBlocks")"
click at [467, 288] on button "Update" at bounding box center [453, 280] width 66 height 21
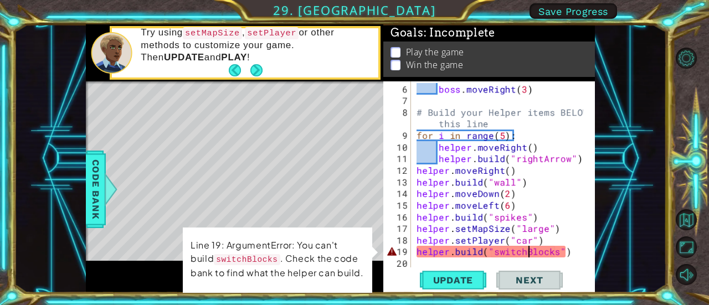
click at [520, 259] on div "boss . moveRight ( 3 ) # Build your Helper items BELOW this line for i in range…" at bounding box center [501, 187] width 174 height 209
click at [527, 256] on div "boss . moveRight ( 3 ) # Build your Helper items BELOW this line for i in range…" at bounding box center [501, 187] width 174 height 209
drag, startPoint x: 554, startPoint y: 252, endPoint x: 493, endPoint y: 255, distance: 60.4
click at [493, 255] on div "boss . moveRight ( 3 ) # Build your Helper items BELOW this line for i in range…" at bounding box center [501, 187] width 174 height 209
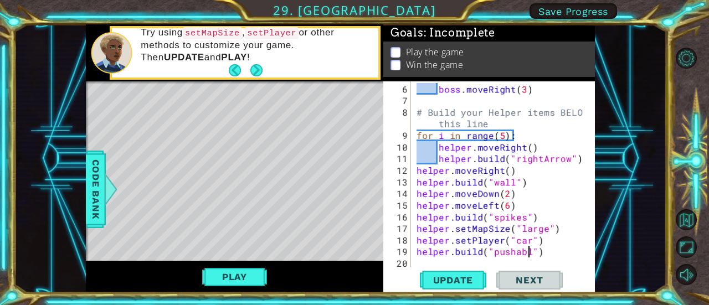
scroll to position [0, 7]
type textarea "[DOMAIN_NAME]("pushable")"
click at [477, 282] on span "Update" at bounding box center [453, 280] width 63 height 11
click at [512, 265] on div "boss . moveRight ( 3 ) # Build your Helper items BELOW this line for i in range…" at bounding box center [501, 187] width 174 height 209
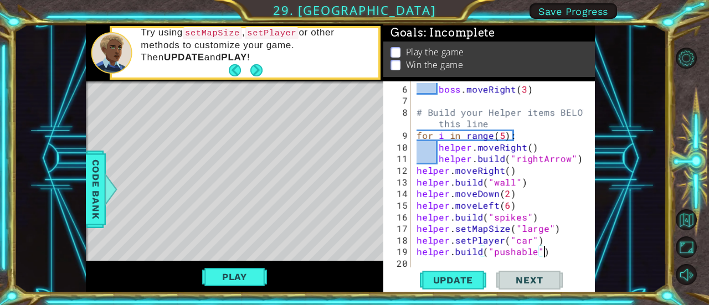
click at [564, 246] on div "boss . moveRight ( 3 ) # Build your Helper items BELOW this line for i in range…" at bounding box center [501, 187] width 174 height 209
click at [561, 239] on div "boss . moveRight ( 3 ) # Build your Helper items BELOW this line for i in range…" at bounding box center [501, 187] width 174 height 209
type textarea "helper.setPlayer("car")"
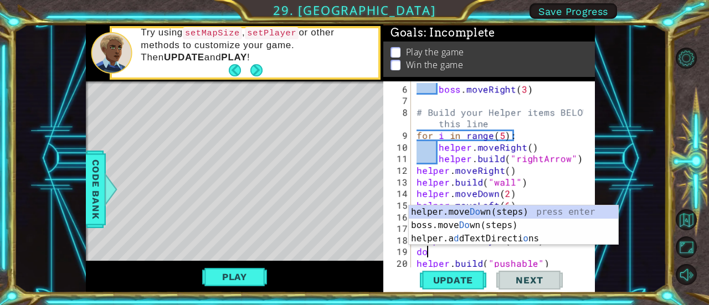
type textarea "down"
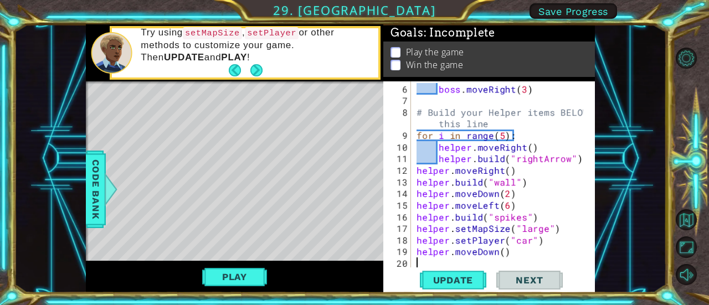
type textarea "helper.moveDown()"
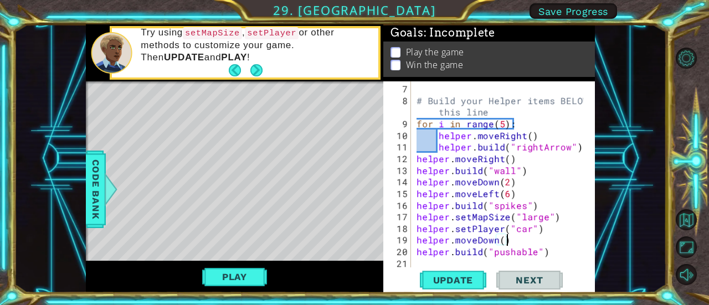
click at [545, 260] on div "# Build your Helper items BELOW this line for i in range ( 5 ) : helper . moveR…" at bounding box center [501, 187] width 174 height 209
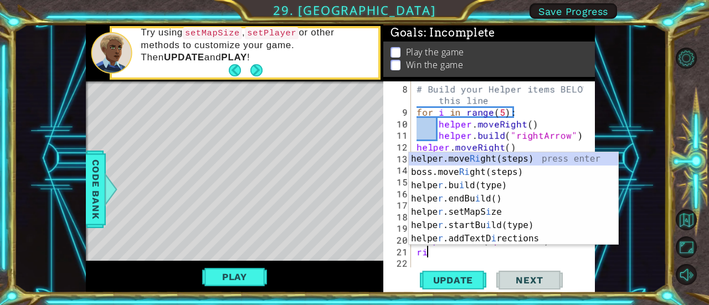
scroll to position [0, 0]
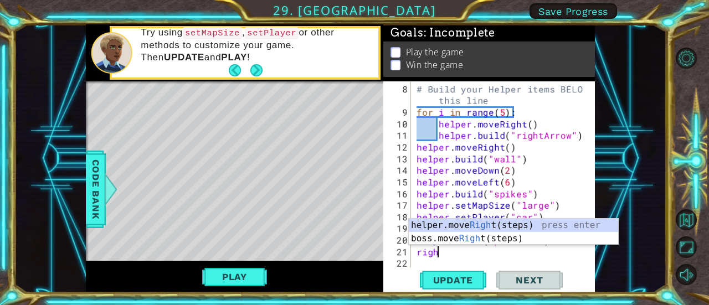
type textarea "right"
click at [535, 223] on div "helper.move Right (steps) press enter boss.move Right (steps) press enter" at bounding box center [514, 245] width 210 height 53
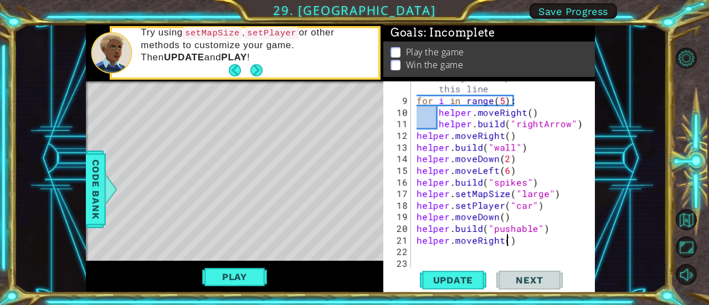
click at [505, 243] on div "# Build your Helper items BELOW this line for i in range ( 5 ) : helper . moveR…" at bounding box center [501, 181] width 174 height 221
type textarea "helper.moveRight(2)"
click at [505, 259] on div "# Build your Helper items BELOW this line for i in range ( 5 ) : helper . moveR…" at bounding box center [501, 181] width 174 height 221
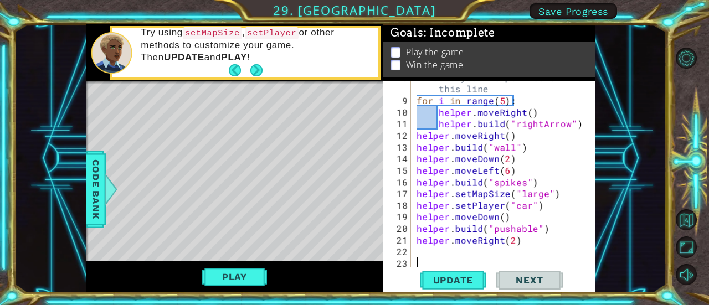
click at [503, 252] on div "# Build your Helper items BELOW this line for i in range ( 5 ) : helper . moveR…" at bounding box center [501, 181] width 174 height 221
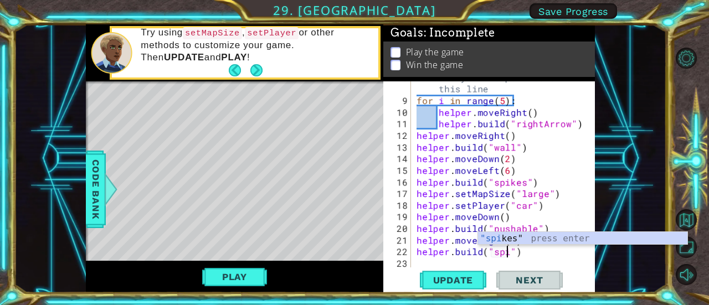
scroll to position [0, 6]
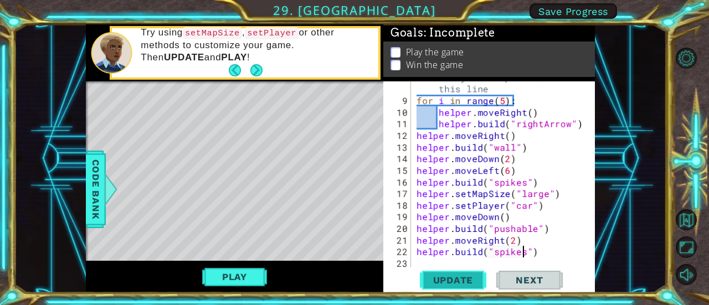
type textarea "[DOMAIN_NAME]("spikes")"
click at [456, 284] on span "Update" at bounding box center [453, 280] width 63 height 11
click at [524, 262] on div "# Build your Helper items BELOW this line for i in range ( 5 ) : helper . moveR…" at bounding box center [501, 181] width 174 height 221
click at [512, 240] on div "# Build your Helper items BELOW this line for i in range ( 5 ) : helper . moveR…" at bounding box center [501, 181] width 174 height 221
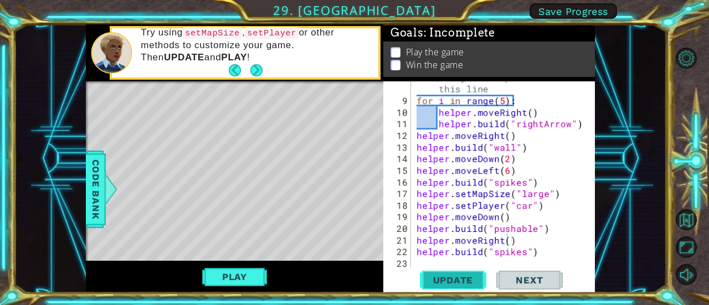
click at [442, 285] on span "Update" at bounding box center [453, 280] width 63 height 11
click at [538, 250] on div "# Build your Helper items BELOW this line for i in range ( 5 ) : helper . moveR…" at bounding box center [501, 181] width 174 height 221
type textarea "[DOMAIN_NAME]("spikes")"
click at [544, 264] on div "# Build your Helper items BELOW this line for i in range ( 5 ) : helper . moveR…" at bounding box center [501, 181] width 174 height 221
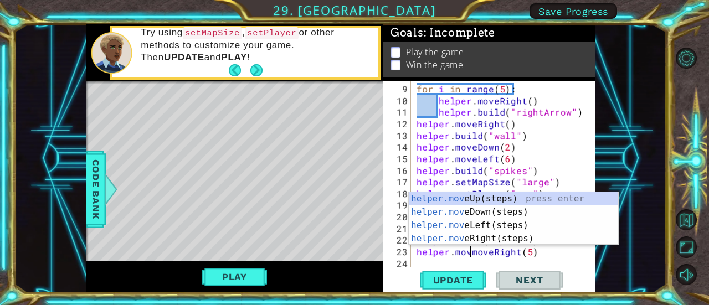
scroll to position [0, 3]
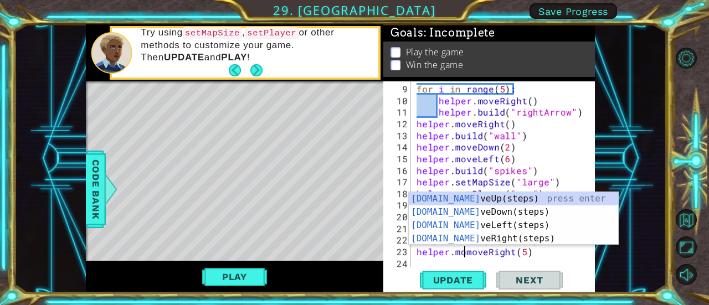
type textarea "helper.moveRight(5)"
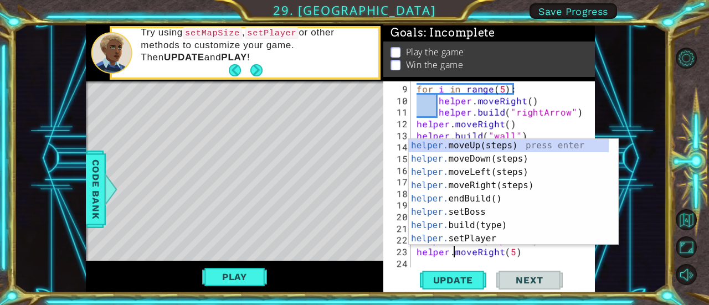
click at [544, 262] on div "for i in range ( 5 ) : helper . moveRight ( ) helper . build ( "rightArrow" ) h…" at bounding box center [501, 187] width 174 height 209
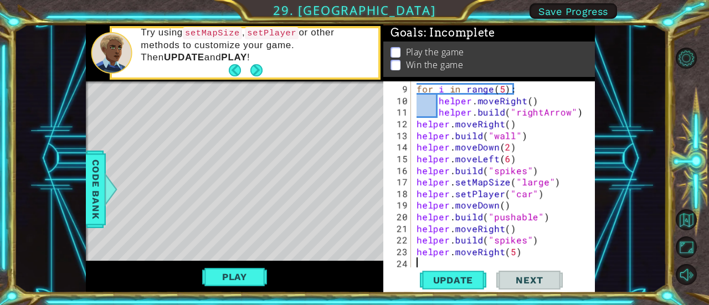
scroll to position [0, 0]
click at [511, 255] on div "for i in range ( 5 ) : helper . moveRight ( ) helper . build ( "rightArrow" ) h…" at bounding box center [501, 187] width 174 height 209
type textarea "helper.moveRight(4)"
click at [508, 266] on div "for i in range ( 5 ) : helper . moveRight ( ) helper . build ( "rightArrow" ) h…" at bounding box center [501, 187] width 174 height 209
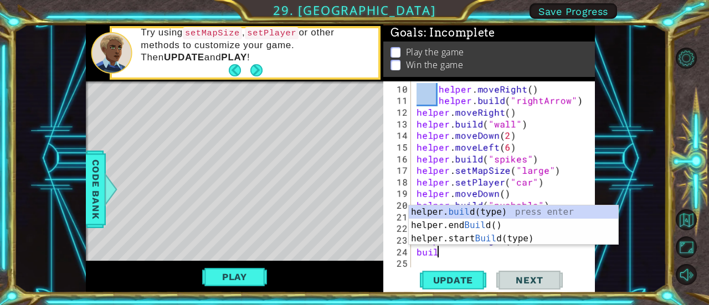
scroll to position [0, 1]
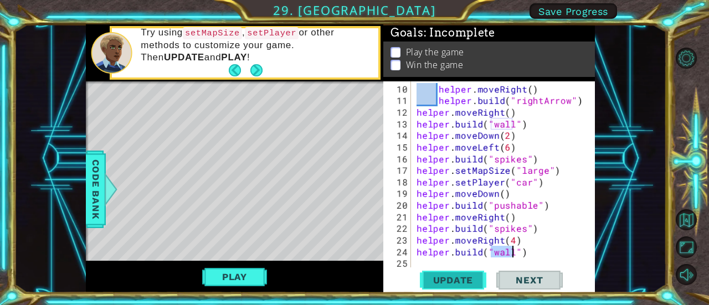
type textarea "[DOMAIN_NAME]("wall")"
click at [471, 280] on span "Update" at bounding box center [453, 280] width 63 height 11
click at [244, 280] on button "Play" at bounding box center [234, 276] width 65 height 21
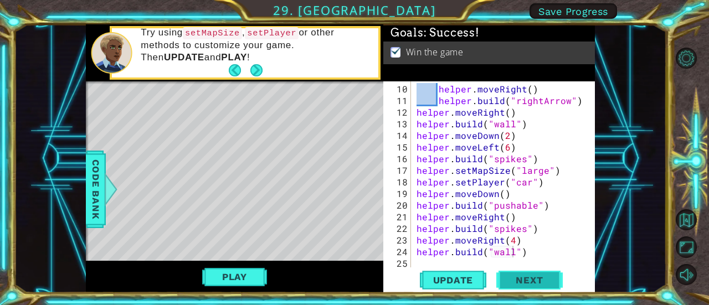
click at [524, 285] on span "Next" at bounding box center [528, 280] width 49 height 11
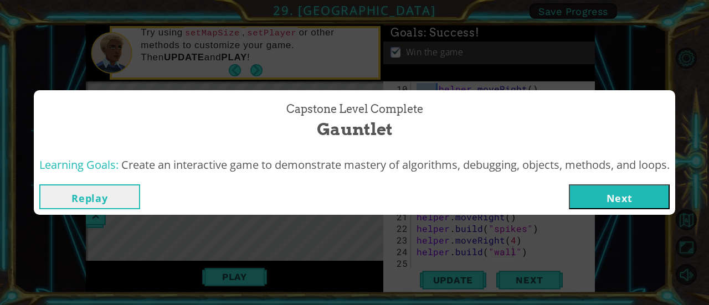
click at [588, 210] on div "Replay Next" at bounding box center [354, 197] width 641 height 36
click at [595, 194] on button "Next" at bounding box center [619, 196] width 101 height 25
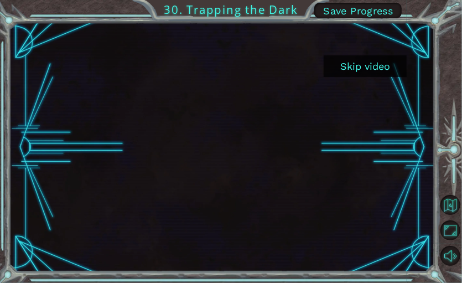
click at [390, 69] on button "Skip video" at bounding box center [365, 66] width 83 height 22
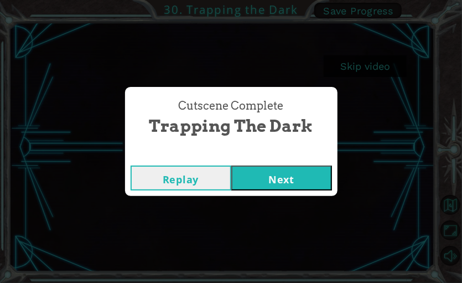
click at [303, 171] on button "Next" at bounding box center [281, 178] width 101 height 25
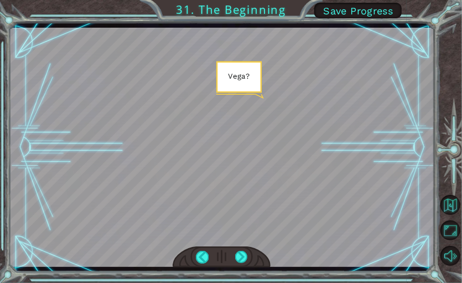
drag, startPoint x: 451, startPoint y: 146, endPoint x: 445, endPoint y: 120, distance: 26.6
click at [445, 120] on div at bounding box center [451, 155] width 21 height 74
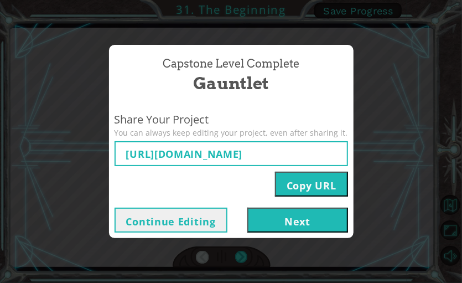
type input "[URL][DOMAIN_NAME]"
